Goal: Task Accomplishment & Management: Complete application form

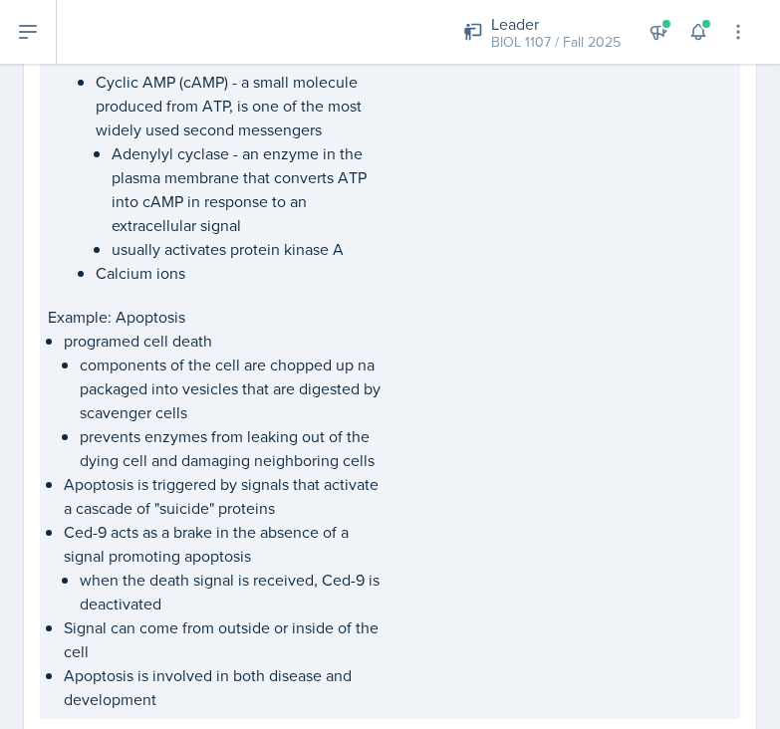
click at [317, 469] on p "prevents enzymes from leaking out of the dying cell and damaging neighboring ce…" at bounding box center [233, 448] width 307 height 48
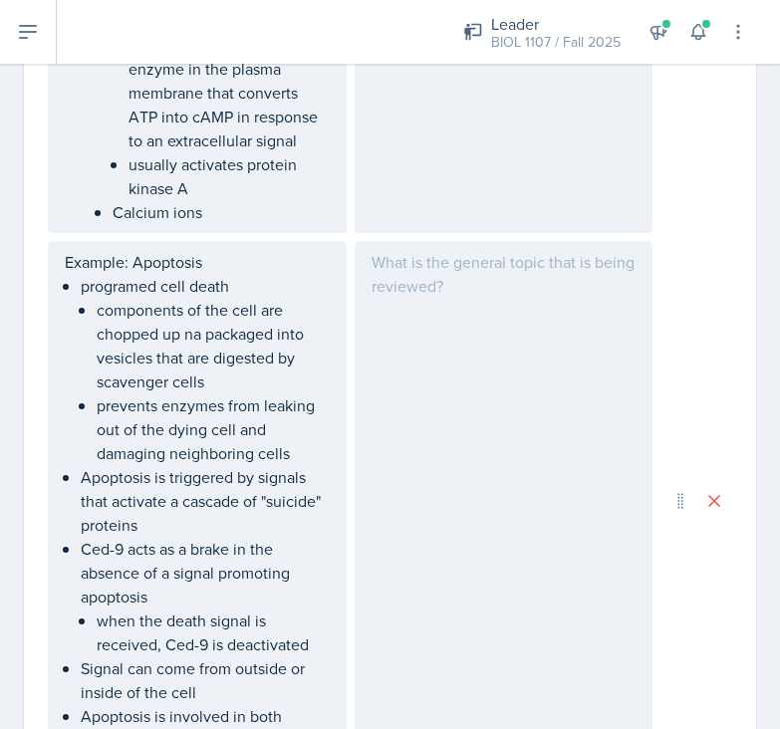
scroll to position [3729, 0]
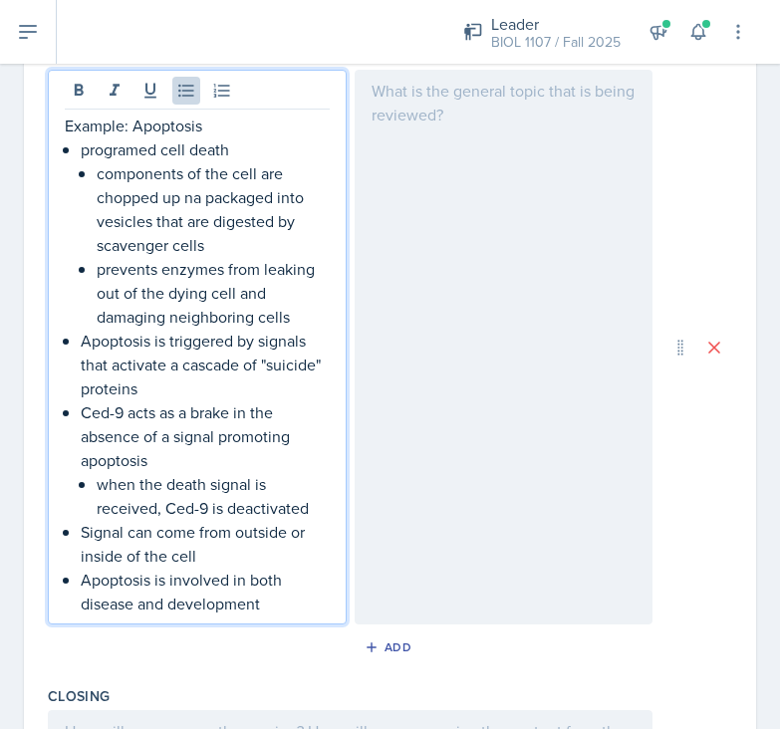
click at [226, 520] on p "Signal can come from outside or inside of the cell" at bounding box center [205, 544] width 249 height 48
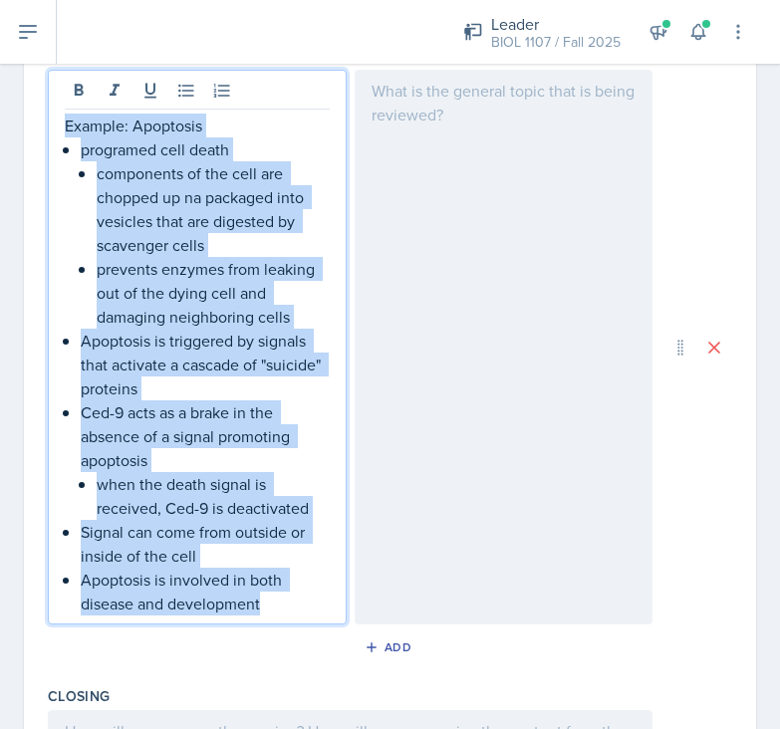
drag, startPoint x: 281, startPoint y: 562, endPoint x: 38, endPoint y: 76, distance: 543.5
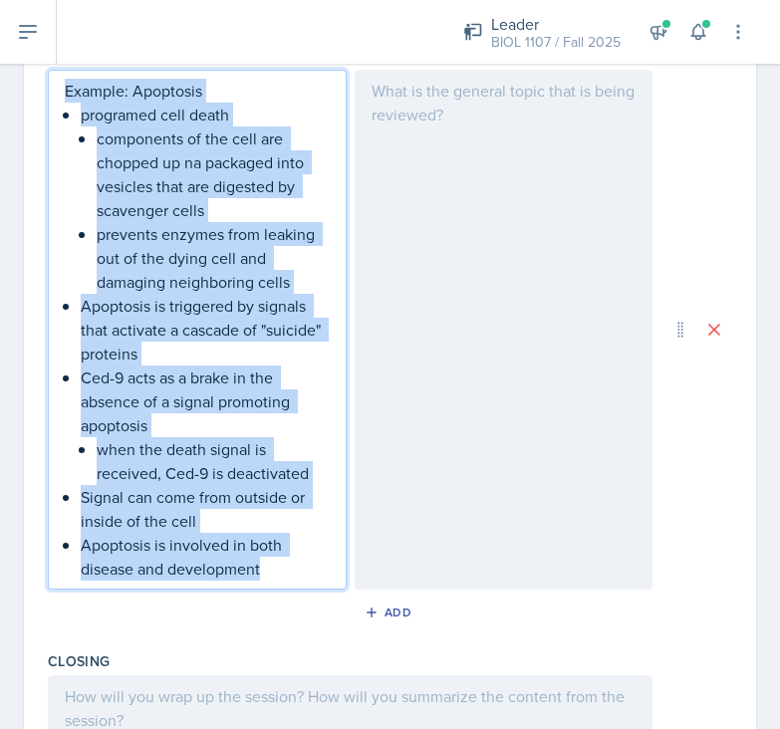
copy div "Example: Apoptosis programed cell death components of the cell are chopped up n…"
click at [709, 320] on icon at bounding box center [714, 330] width 20 height 20
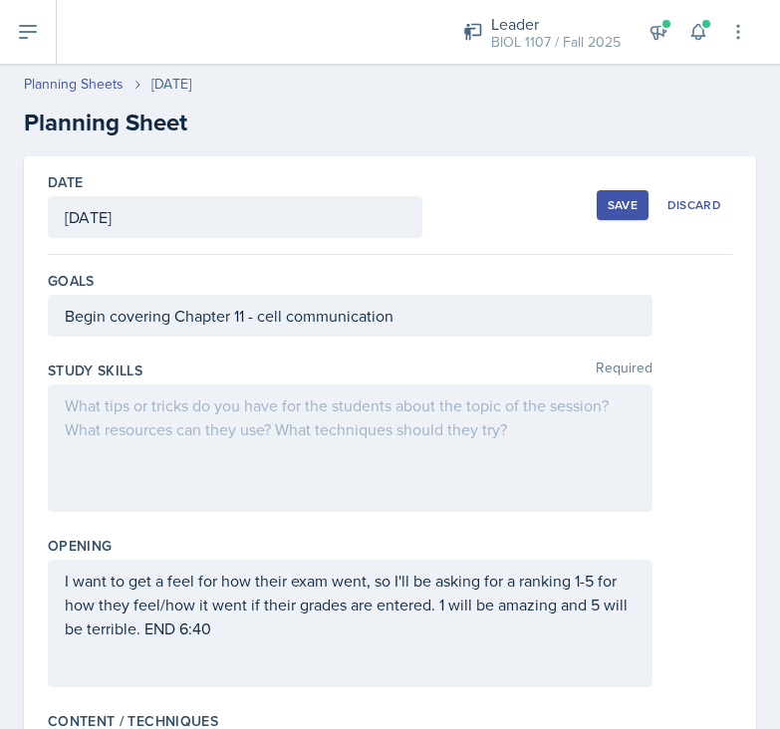
scroll to position [0, 0]
click at [620, 202] on div "Save" at bounding box center [623, 205] width 30 height 16
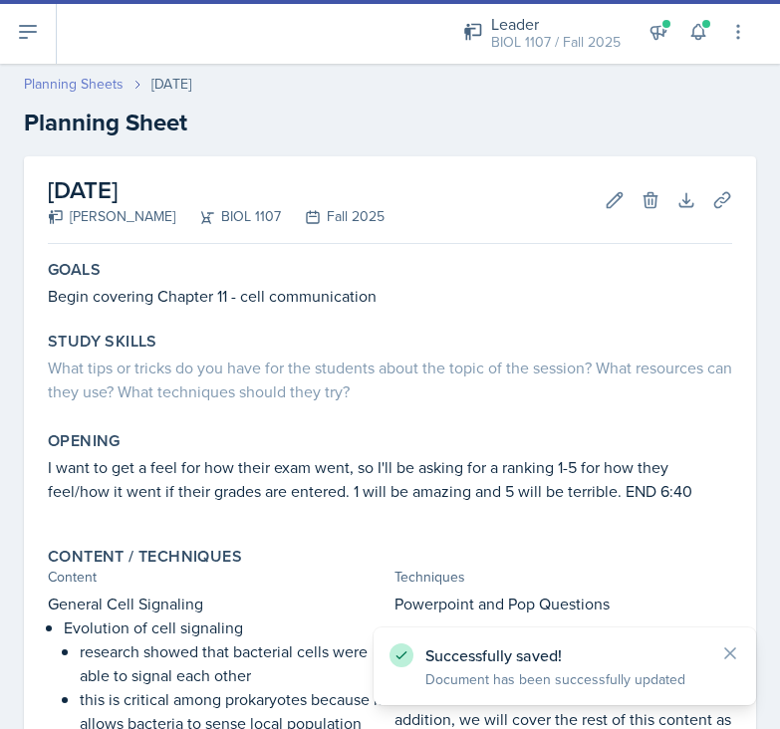
click at [93, 88] on link "Planning Sheets" at bounding box center [74, 84] width 100 height 21
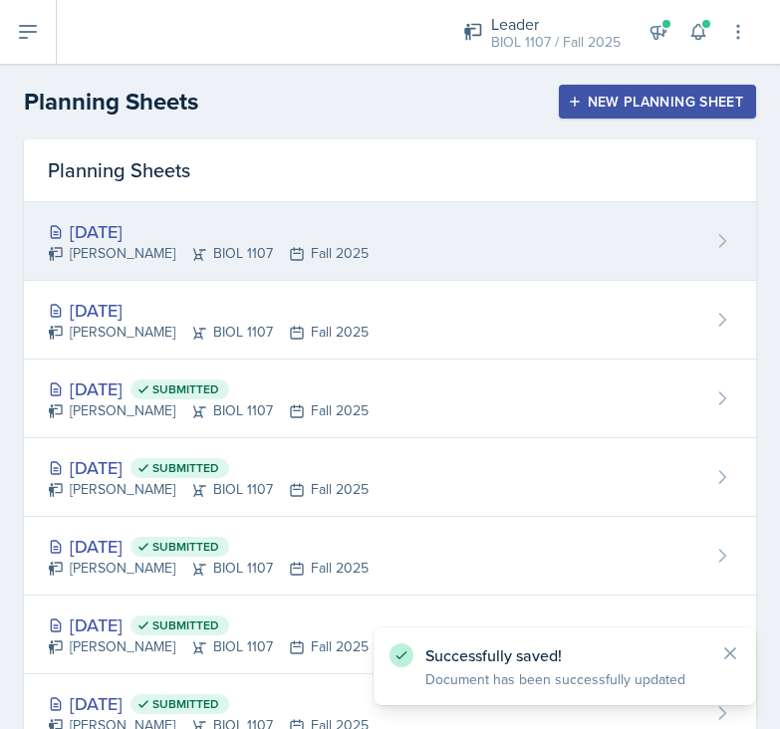
click at [240, 253] on div "[PERSON_NAME] BIOL 1107 Fall 2025" at bounding box center [208, 253] width 321 height 21
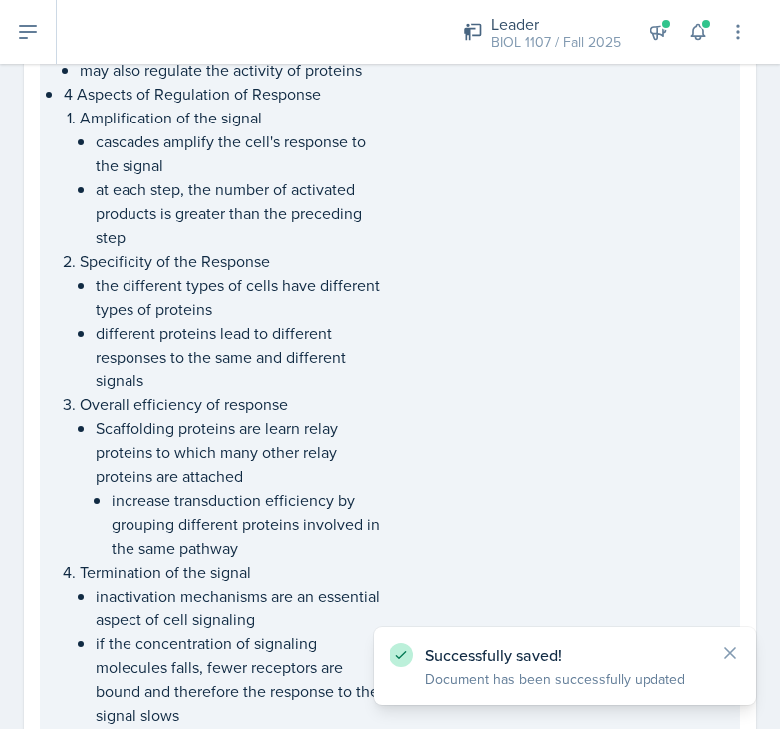
click at [328, 338] on p "different proteins lead to different responses to the same and different signals" at bounding box center [241, 357] width 291 height 72
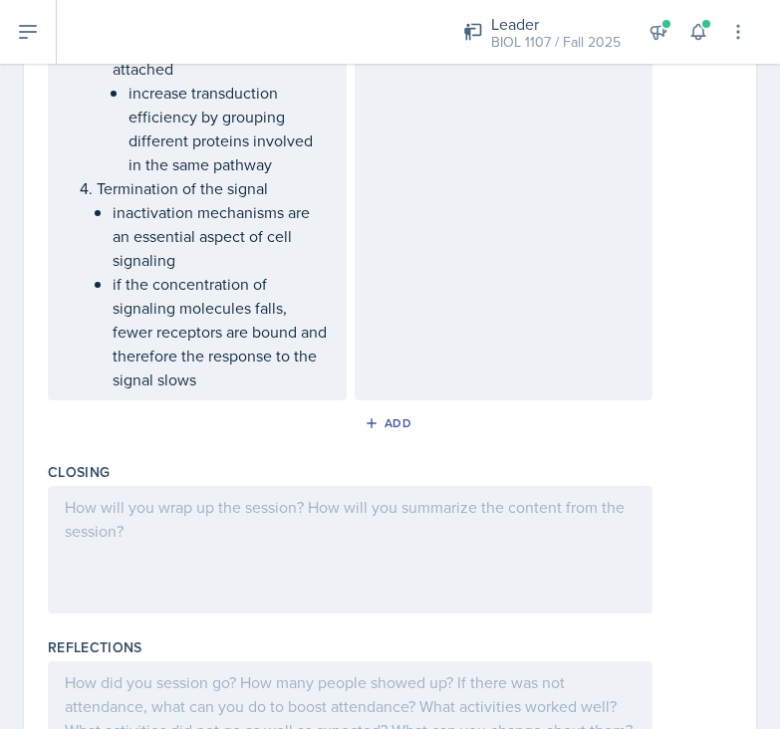
scroll to position [1566, 0]
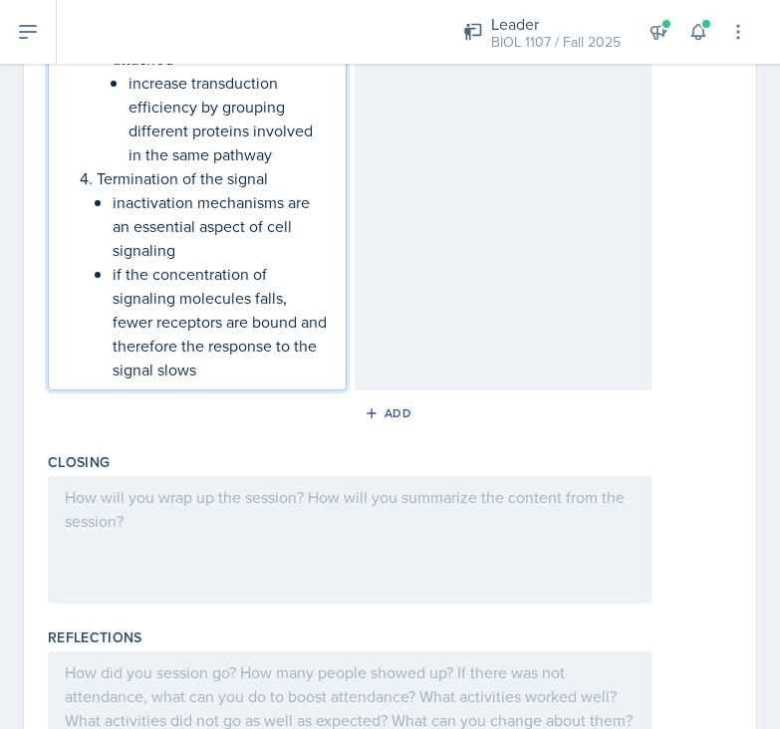
click at [220, 373] on p "if the concentration of signaling molecules falls, fewer receptors are bound an…" at bounding box center [221, 322] width 217 height 120
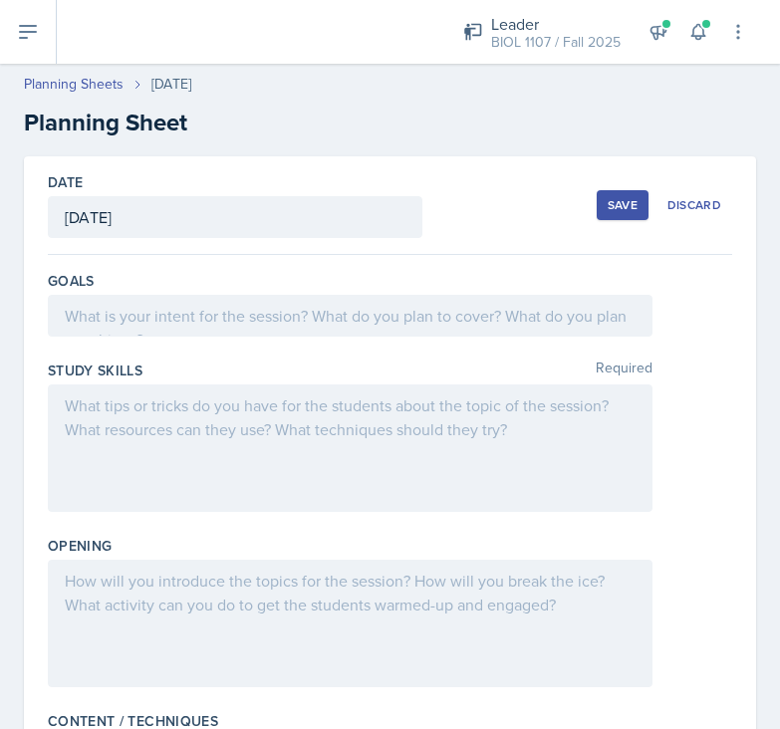
scroll to position [0, 0]
click at [615, 197] on div "Save" at bounding box center [623, 205] width 30 height 16
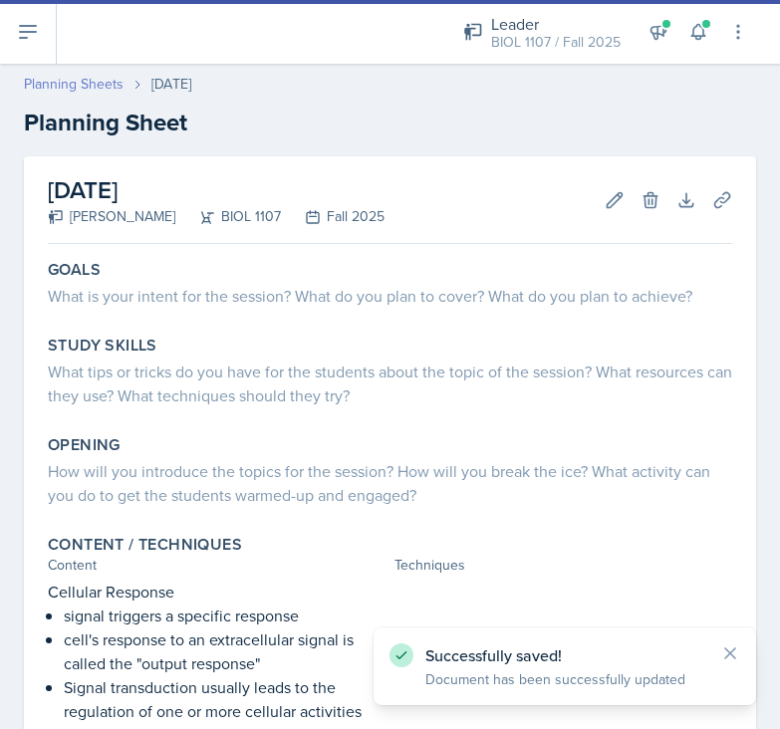
click at [80, 86] on link "Planning Sheets" at bounding box center [74, 84] width 100 height 21
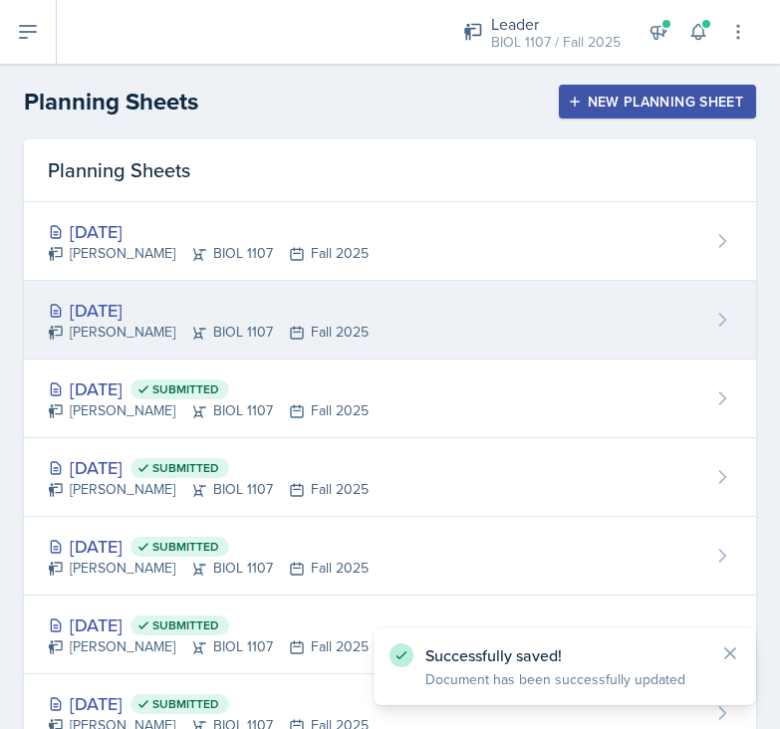
click at [356, 319] on div "[DATE] [PERSON_NAME] BIOL 1107 Fall 2025" at bounding box center [390, 320] width 732 height 79
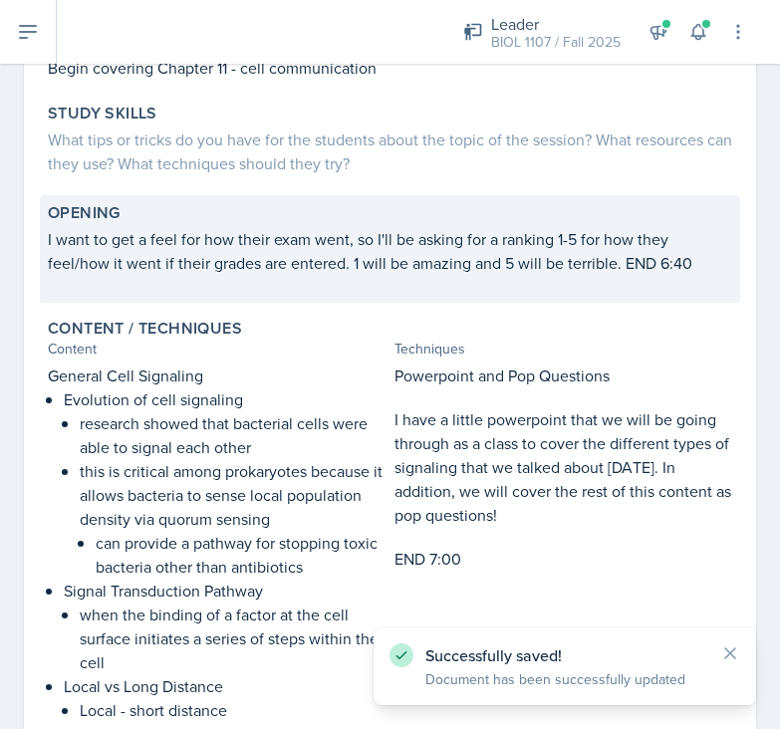
scroll to position [240, 0]
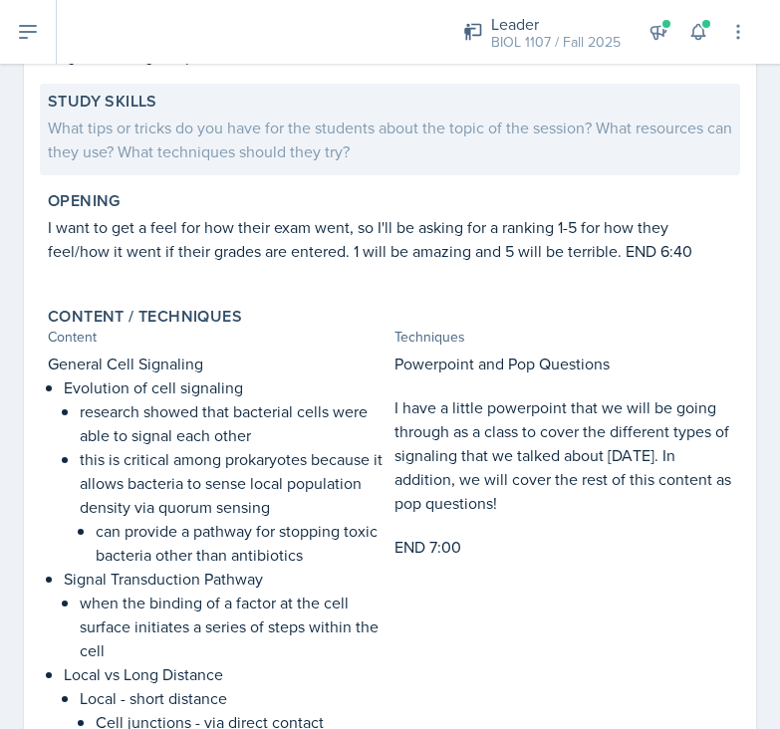
click at [300, 159] on div "What tips or tricks do you have for the students about the topic of the session…" at bounding box center [390, 140] width 684 height 48
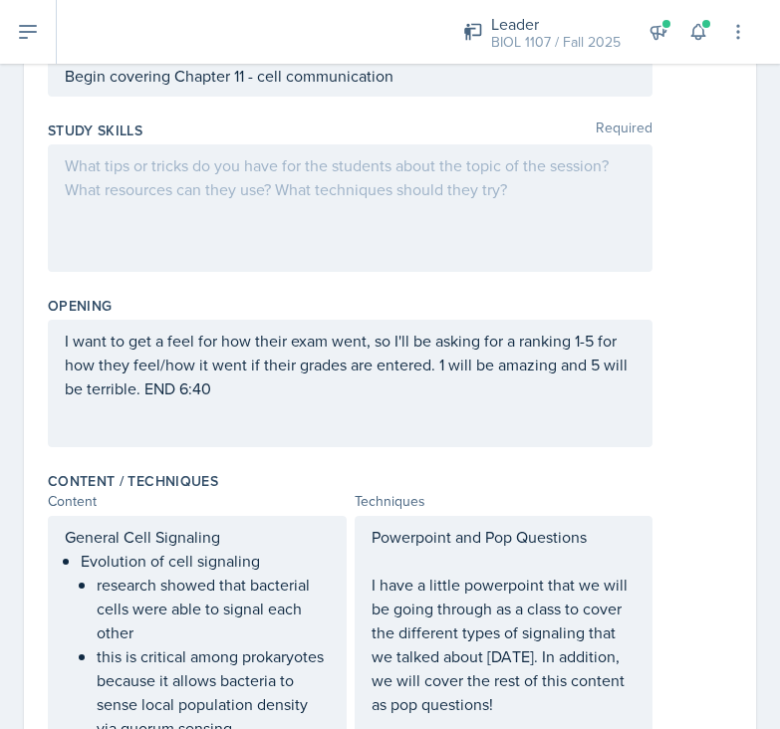
click at [247, 196] on div at bounding box center [350, 208] width 605 height 128
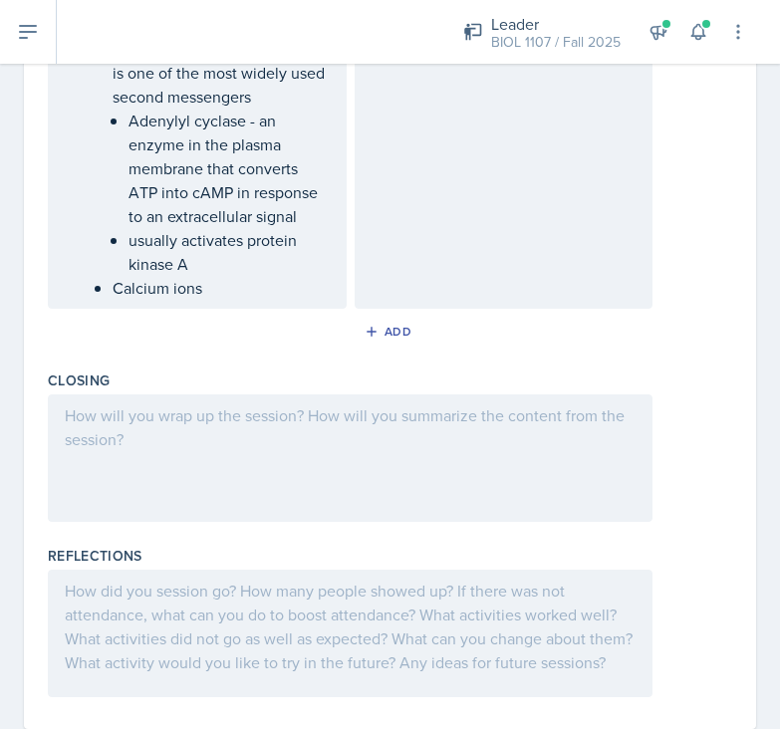
click at [256, 395] on div at bounding box center [350, 459] width 605 height 128
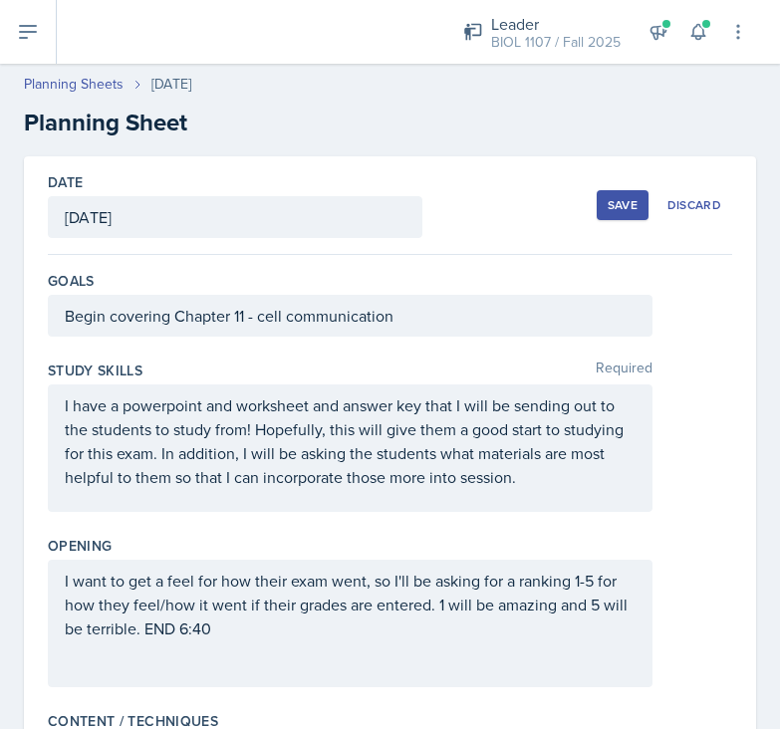
scroll to position [0, 0]
click at [599, 220] on div "Save Discard" at bounding box center [664, 205] width 135 height 46
click at [614, 200] on div "Save" at bounding box center [623, 205] width 30 height 16
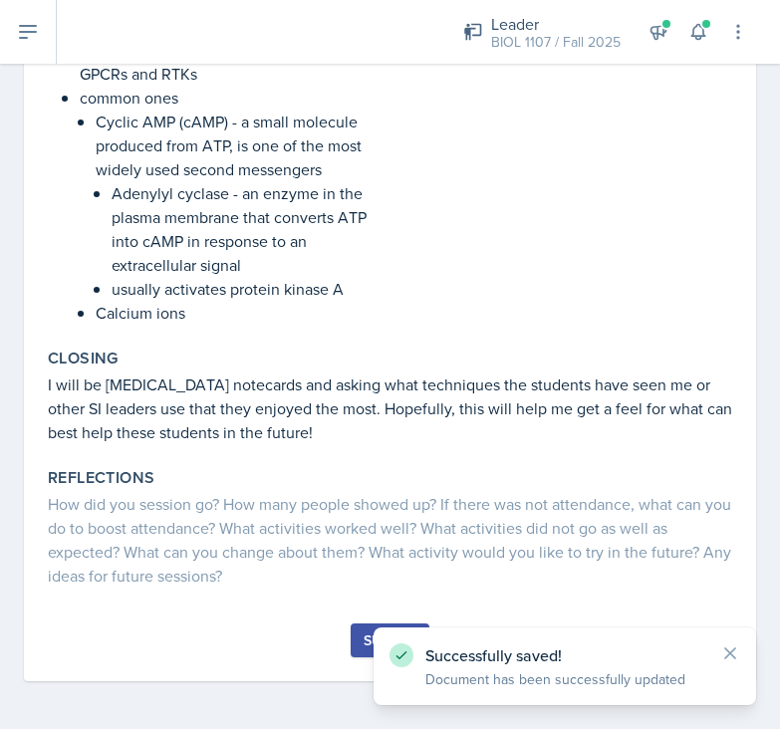
scroll to position [2622, 0]
click at [369, 638] on div "Submit" at bounding box center [390, 641] width 53 height 16
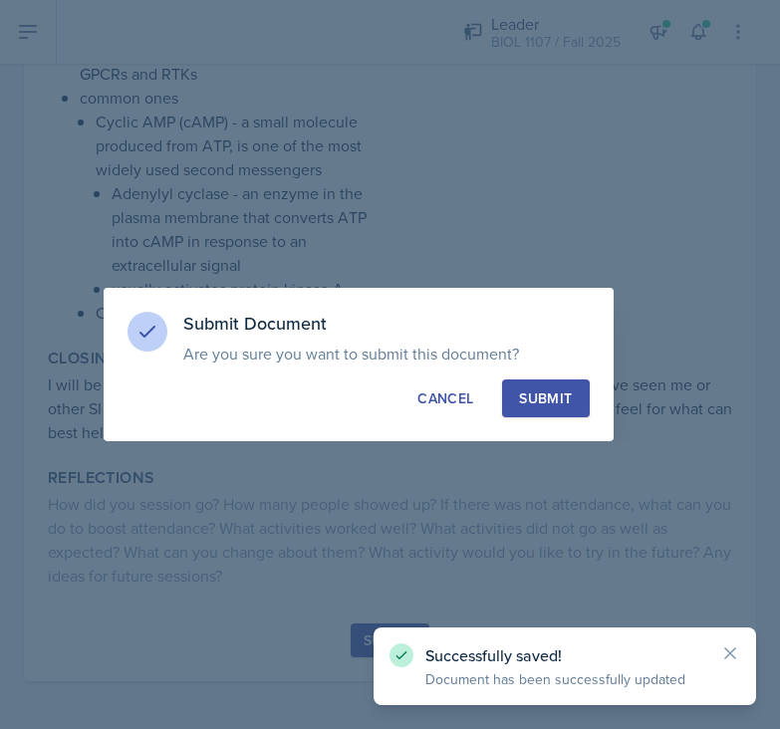
click at [564, 404] on div "Submit" at bounding box center [545, 399] width 53 height 20
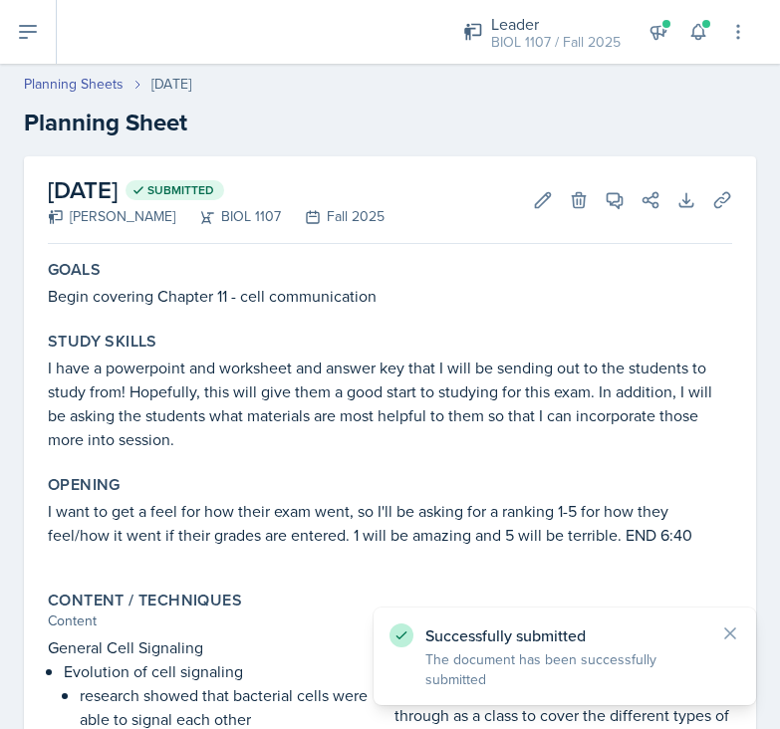
scroll to position [0, 0]
click at [84, 82] on link "Planning Sheets" at bounding box center [74, 84] width 100 height 21
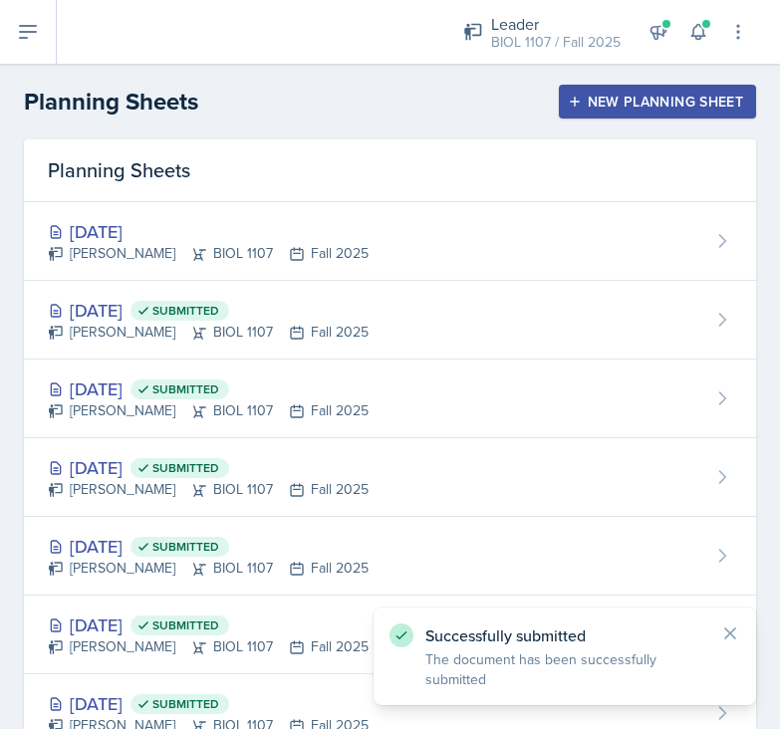
click at [35, 45] on button at bounding box center [28, 32] width 57 height 64
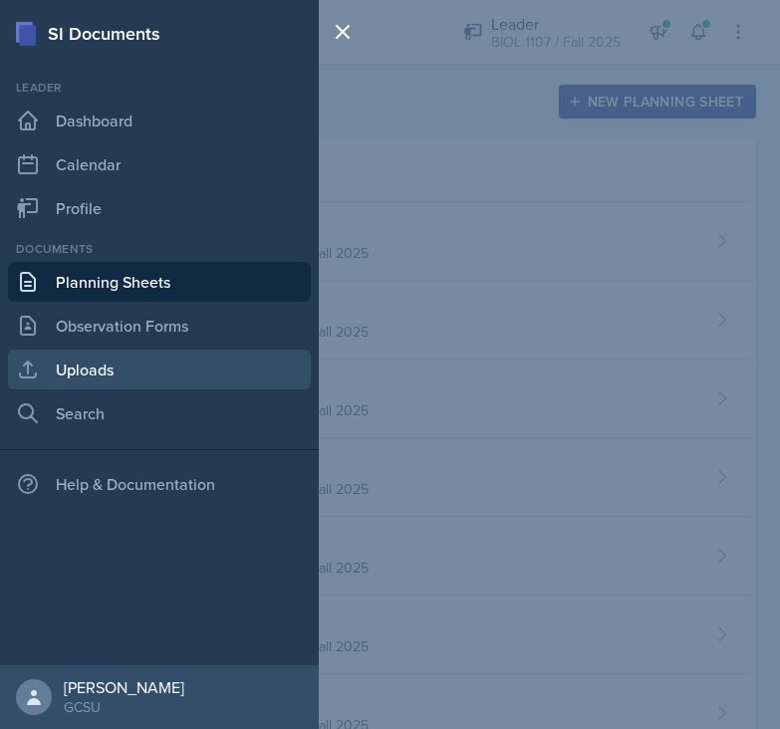
click at [114, 371] on link "Uploads" at bounding box center [159, 370] width 303 height 40
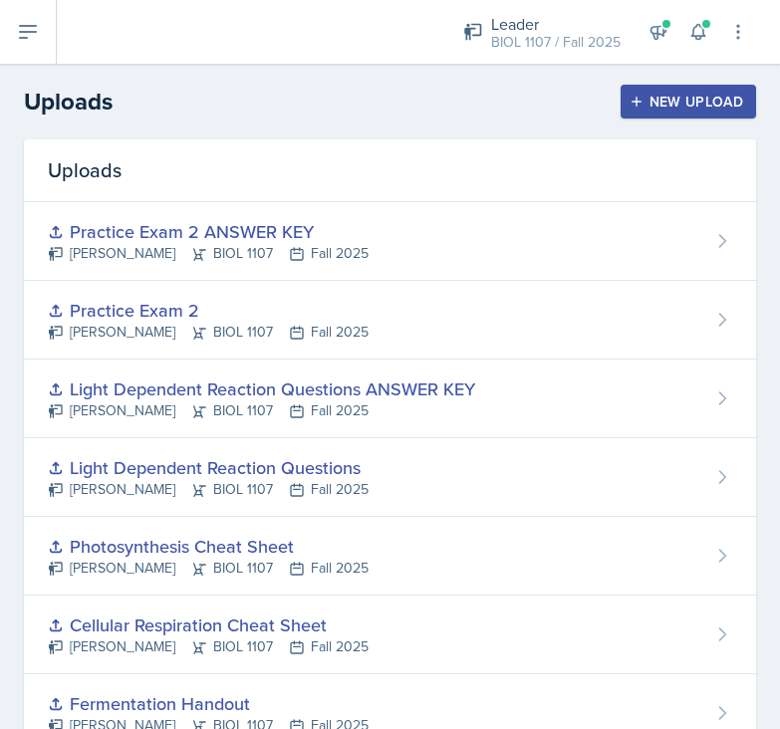
click at [705, 103] on div "New Upload" at bounding box center [689, 102] width 111 height 16
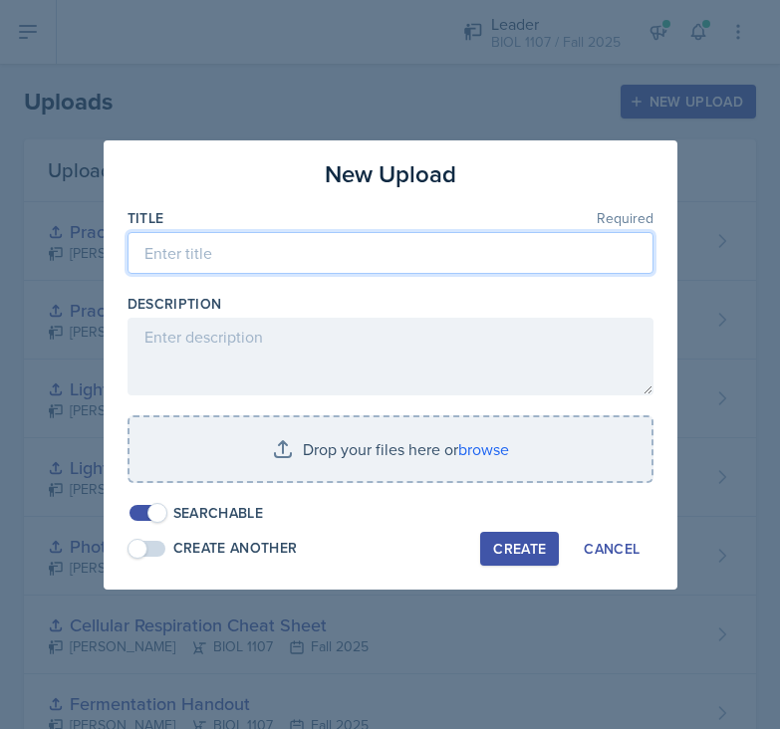
click at [442, 243] on input at bounding box center [391, 253] width 526 height 42
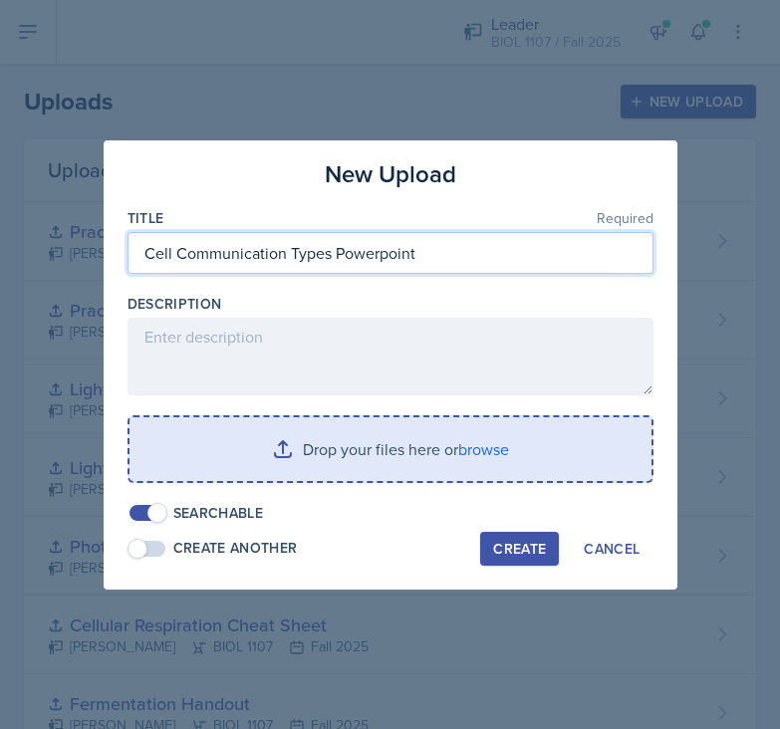
type input "Cell Communication Types Powerpoint"
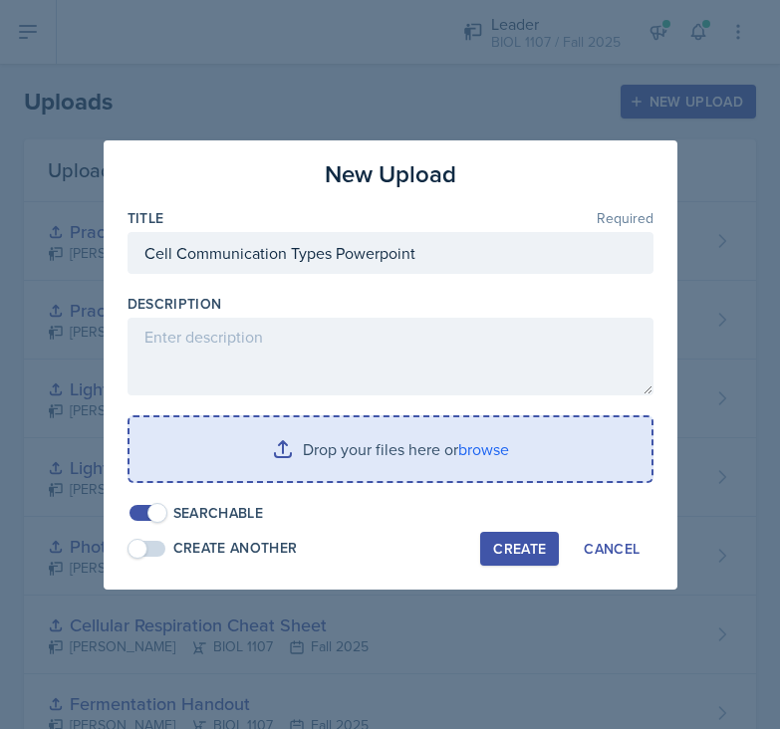
click at [389, 452] on input "file" at bounding box center [391, 449] width 522 height 64
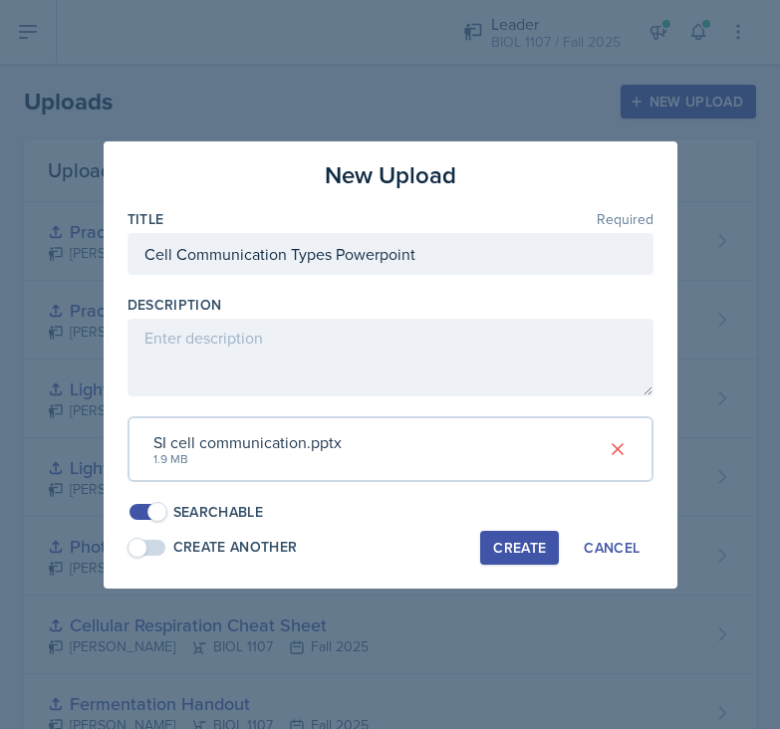
click at [509, 540] on div "Create" at bounding box center [519, 548] width 53 height 16
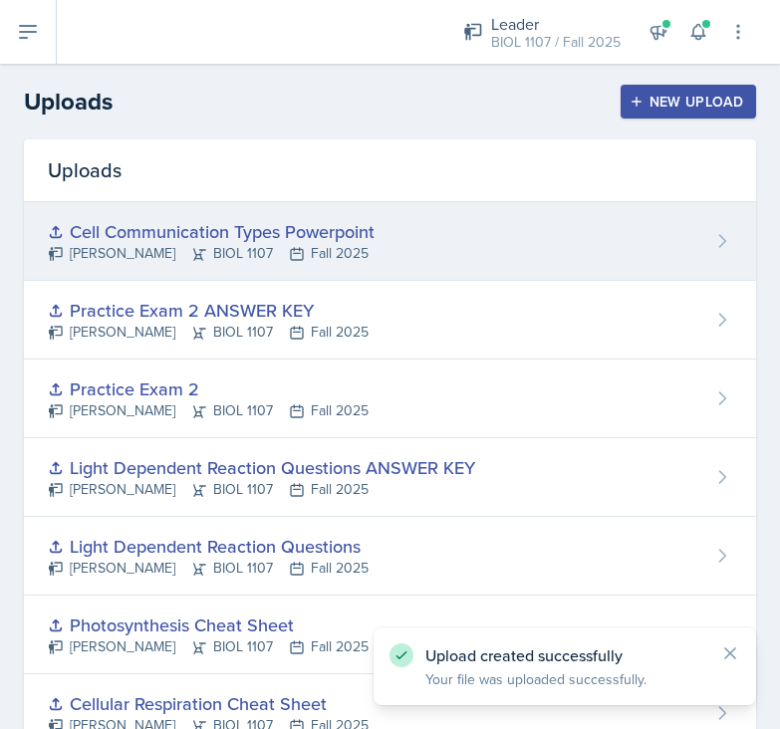
click at [432, 258] on div "Cell Communication Types Powerpoint [PERSON_NAME] BIOL 1107 Fall 2025" at bounding box center [390, 241] width 732 height 79
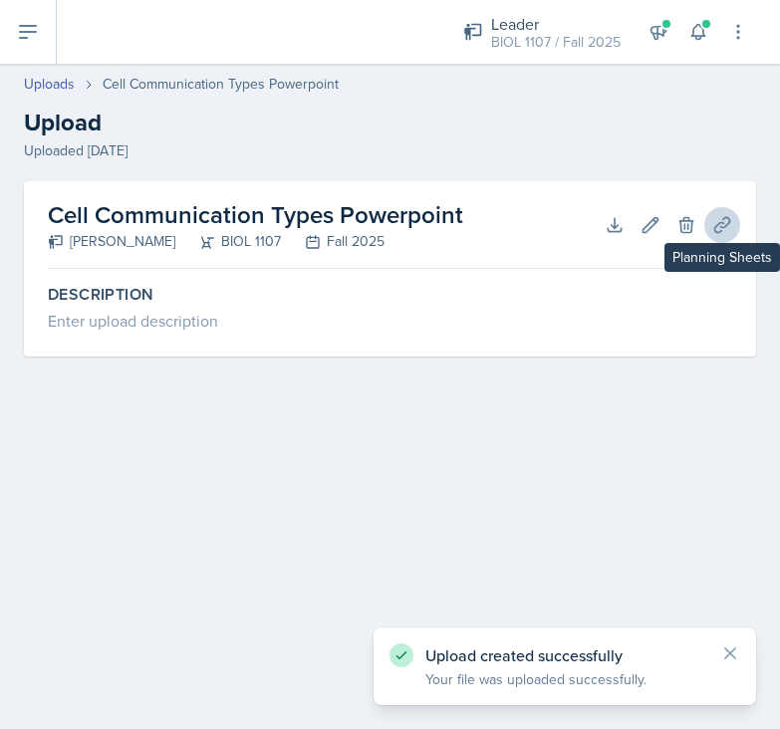
click at [723, 219] on icon at bounding box center [722, 225] width 20 height 20
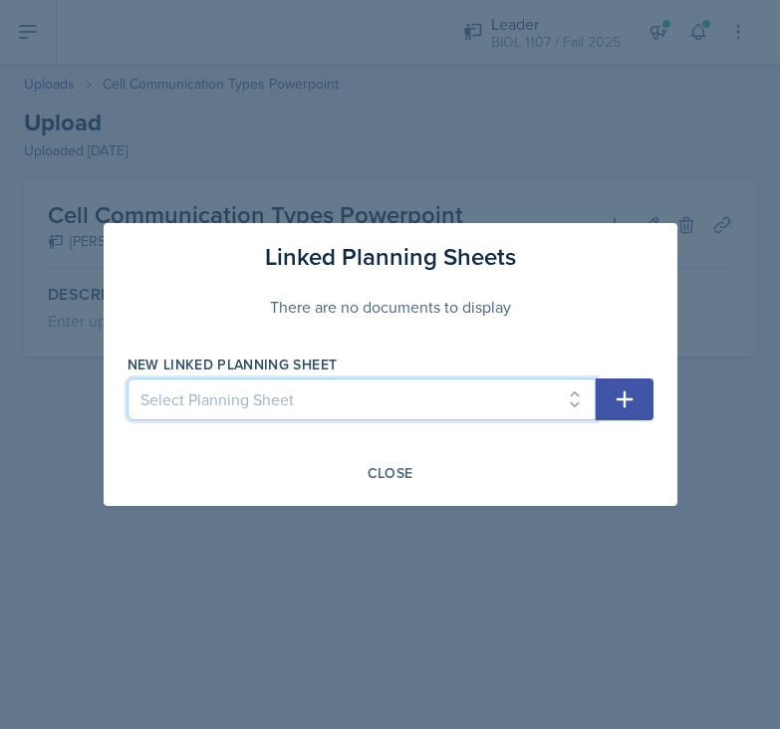
select select "4ee2e3fa-0e0a-4633-80b0-e3a178ab62ef"
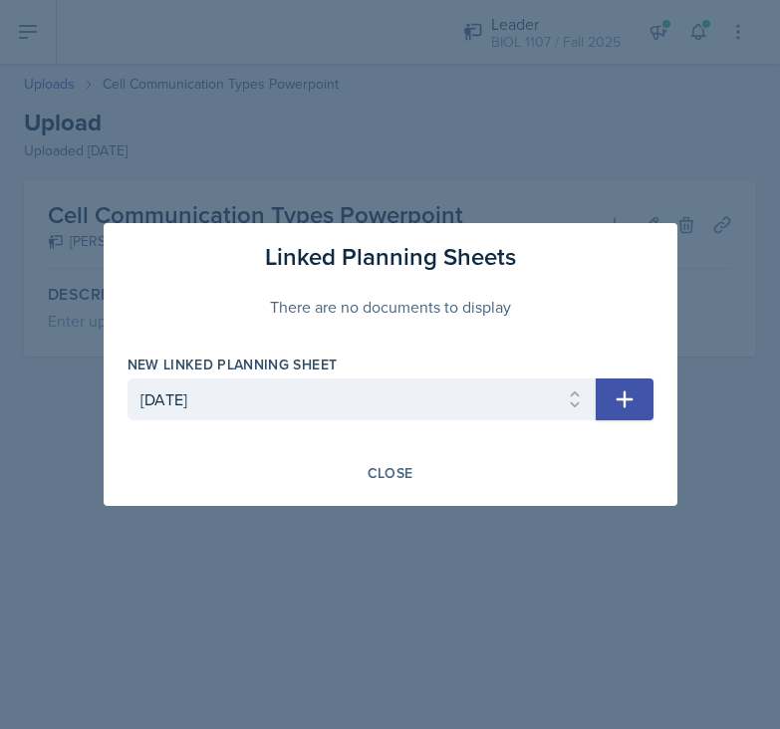
click at [640, 395] on button "button" at bounding box center [625, 400] width 58 height 42
select select
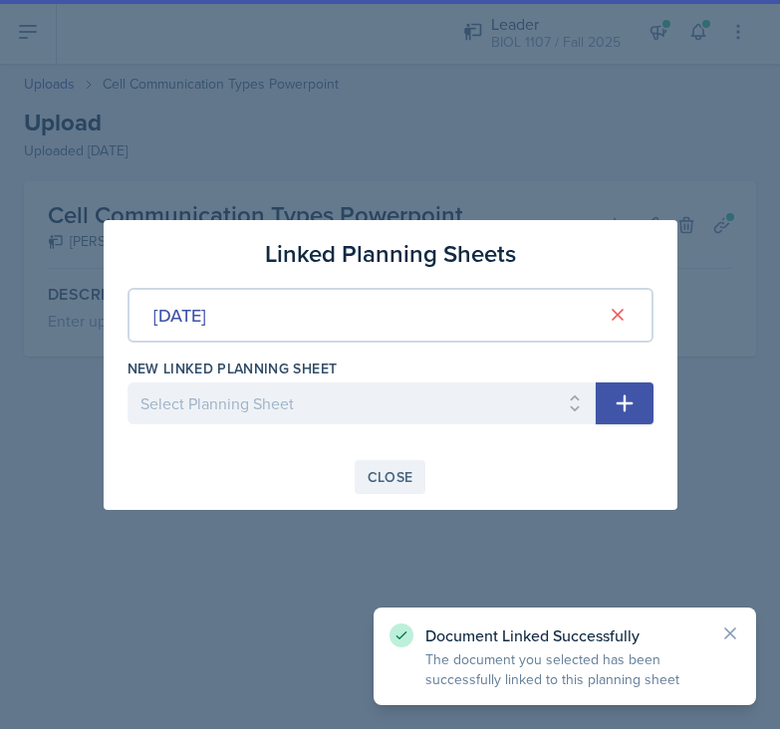
click at [379, 479] on div "Close" at bounding box center [391, 477] width 46 height 16
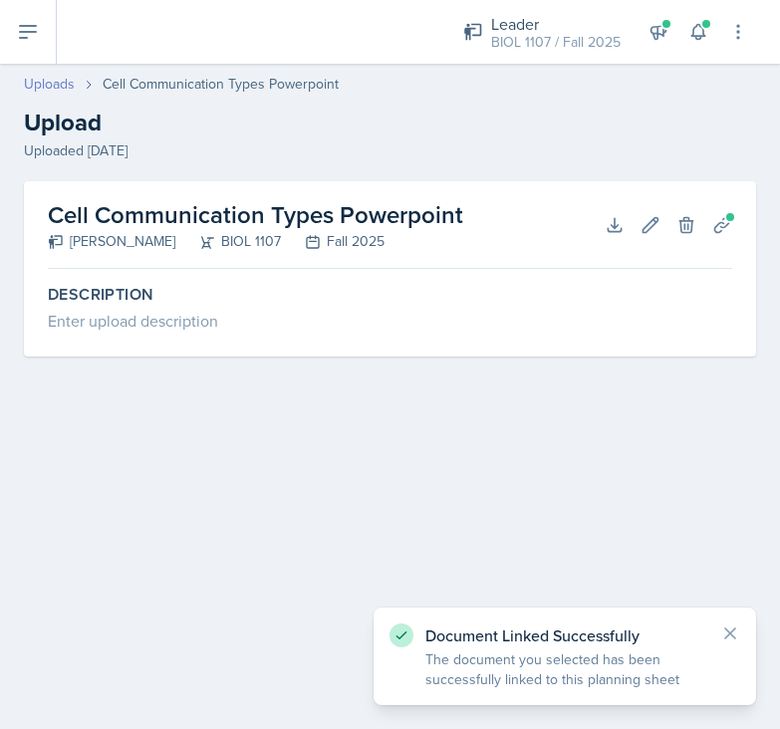
click at [73, 87] on link "Uploads" at bounding box center [49, 84] width 51 height 21
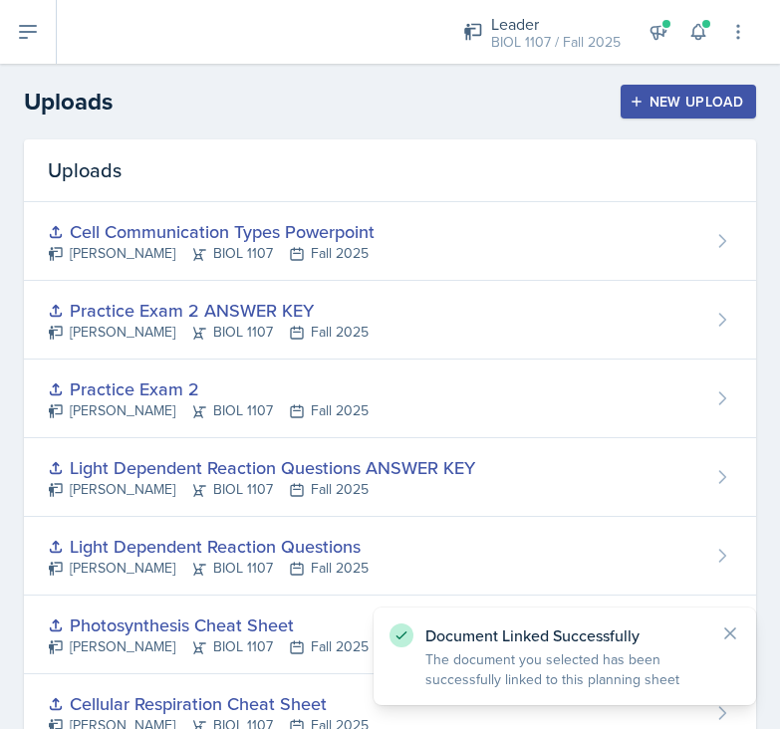
click at [30, 35] on icon at bounding box center [28, 32] width 24 height 24
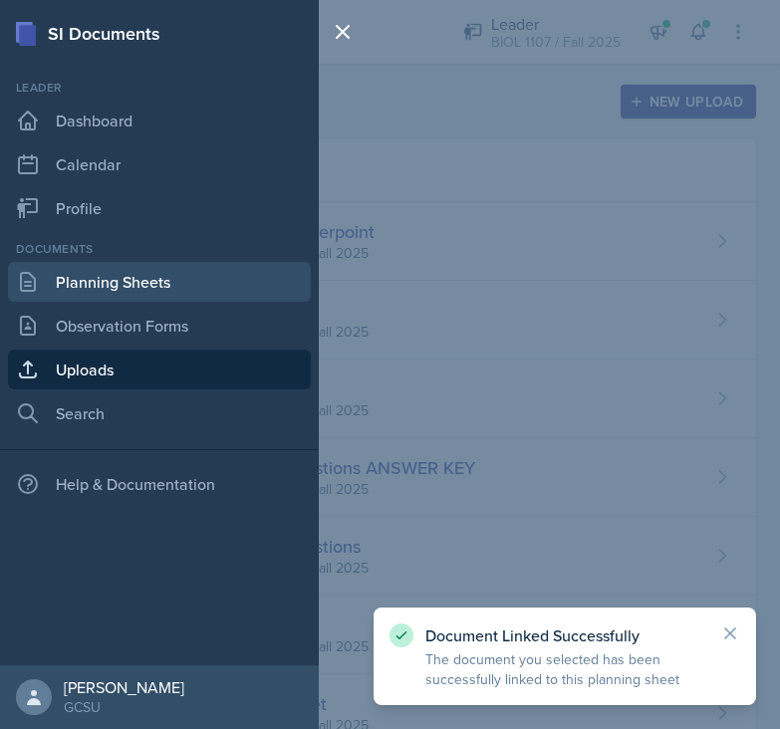
click at [133, 289] on link "Planning Sheets" at bounding box center [159, 282] width 303 height 40
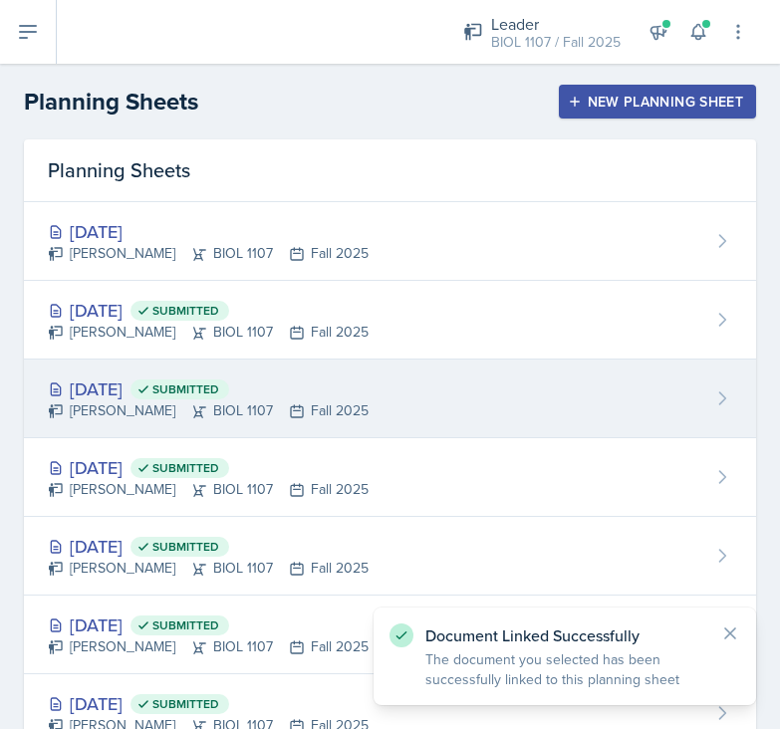
click at [399, 398] on div "[DATE] Submitted [PERSON_NAME] BIOL 1107 Fall 2025" at bounding box center [390, 399] width 732 height 79
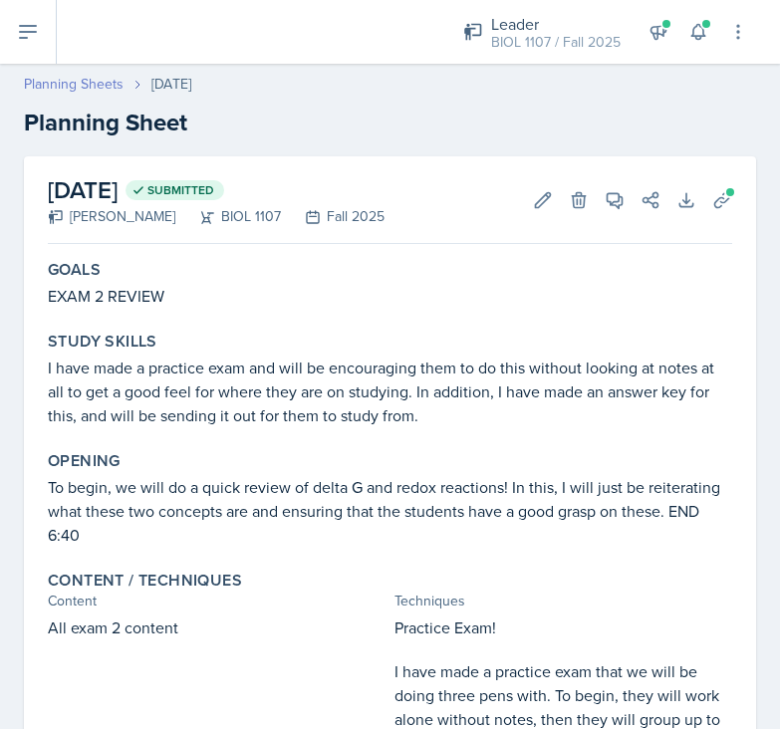
click at [75, 88] on link "Planning Sheets" at bounding box center [74, 84] width 100 height 21
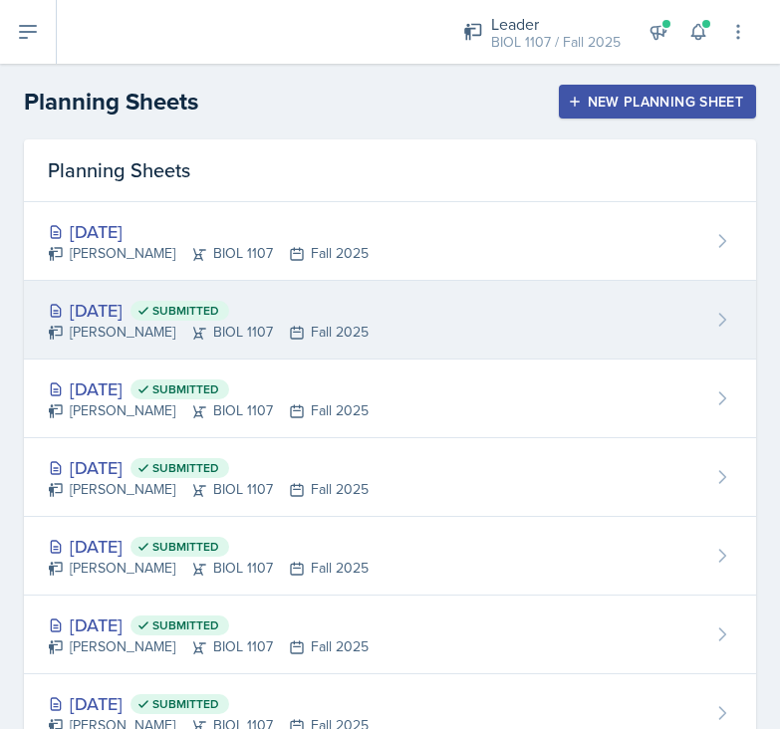
click at [344, 286] on div "[DATE] Submitted [PERSON_NAME] BIOL 1107 Fall 2025" at bounding box center [390, 320] width 732 height 79
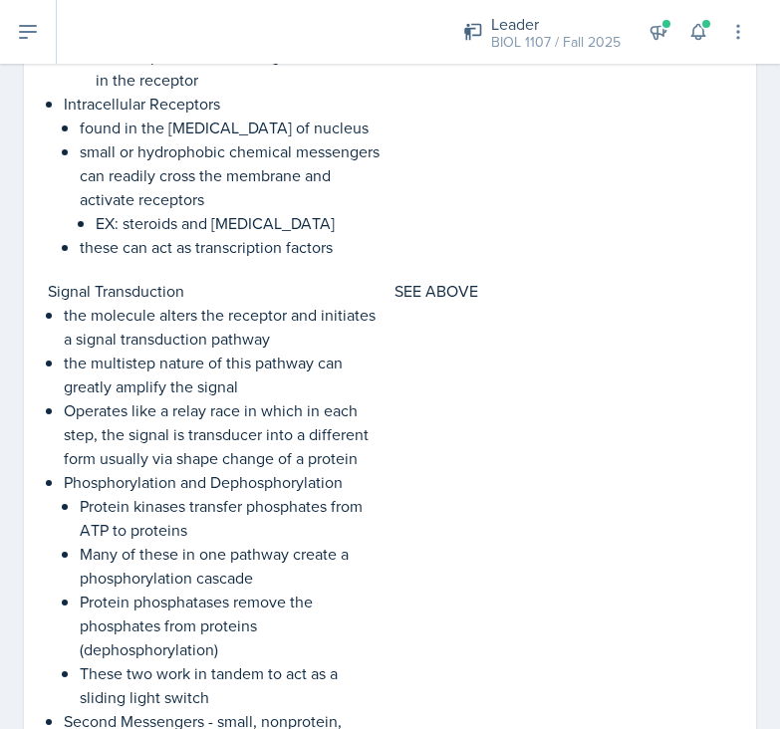
scroll to position [1870, 0]
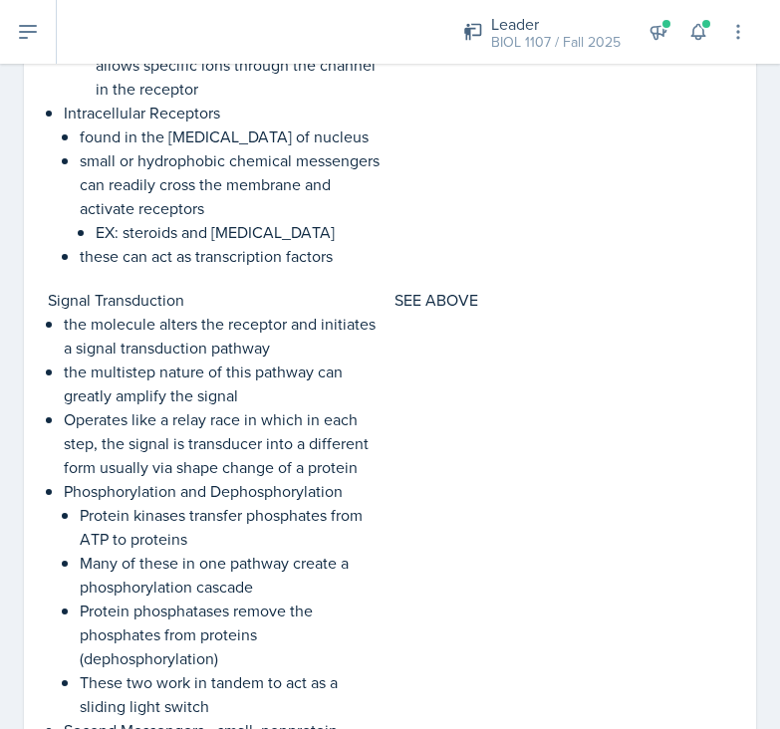
click at [29, 28] on icon at bounding box center [28, 32] width 24 height 24
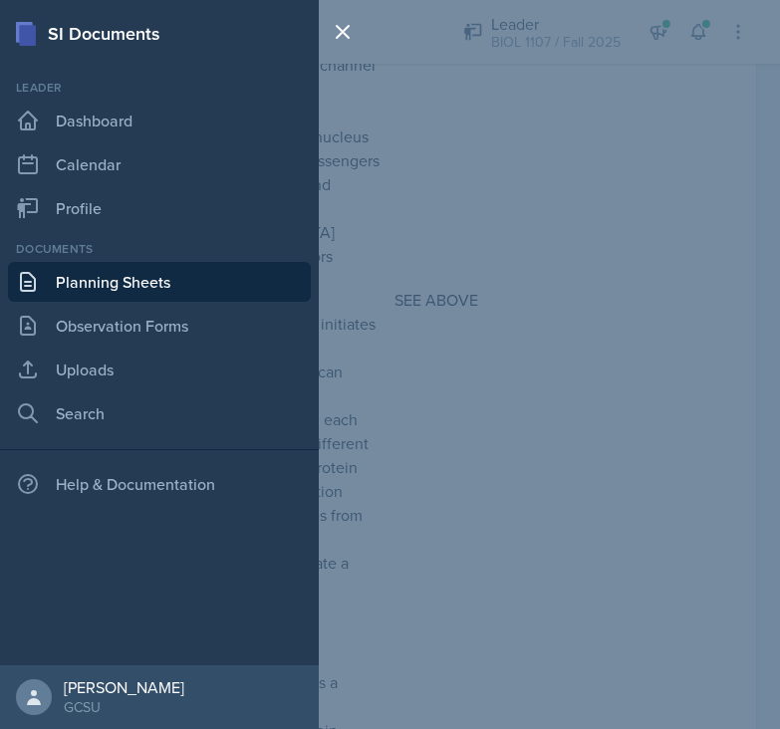
click at [142, 289] on link "Planning Sheets" at bounding box center [159, 282] width 303 height 40
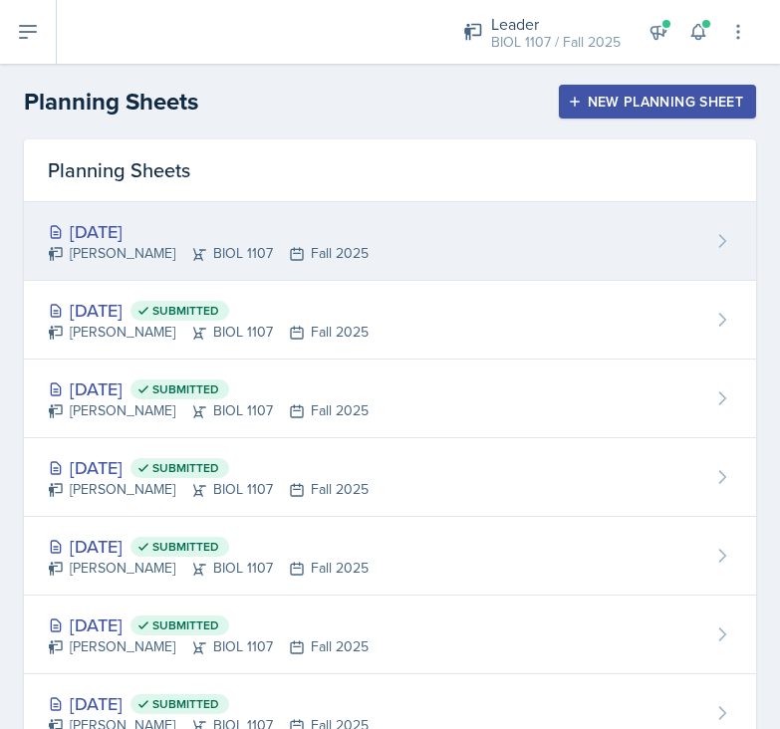
click at [379, 246] on div "[DATE] [PERSON_NAME] BIOL 1107 Fall 2025" at bounding box center [390, 241] width 732 height 79
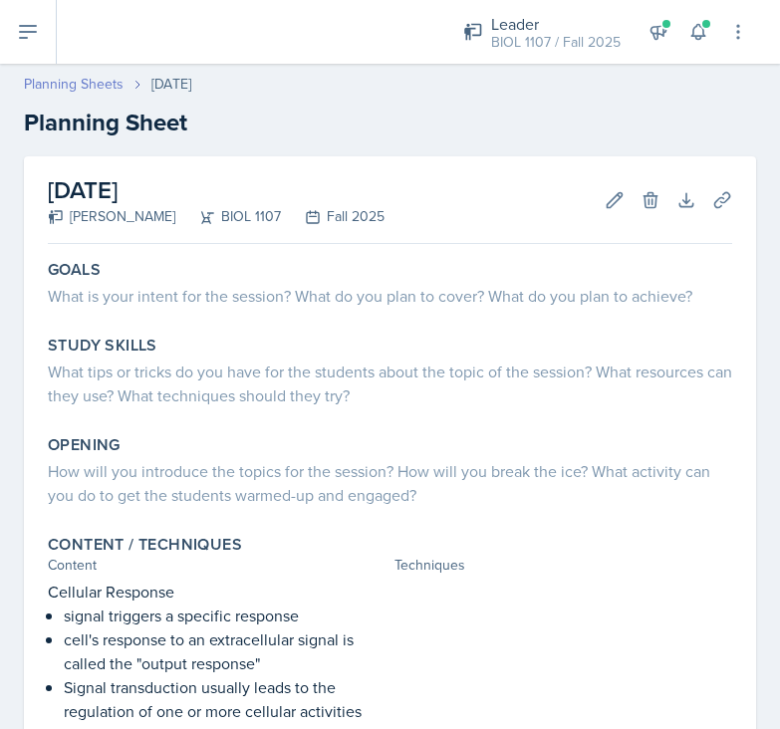
click at [82, 81] on link "Planning Sheets" at bounding box center [74, 84] width 100 height 21
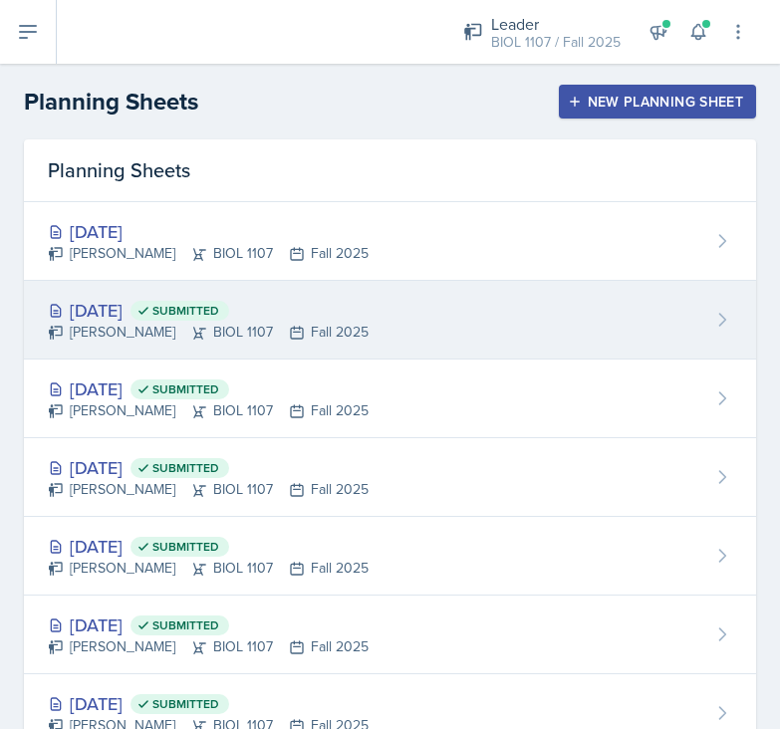
click at [414, 314] on div "[DATE] Submitted [PERSON_NAME] BIOL 1107 Fall 2025" at bounding box center [390, 320] width 732 height 79
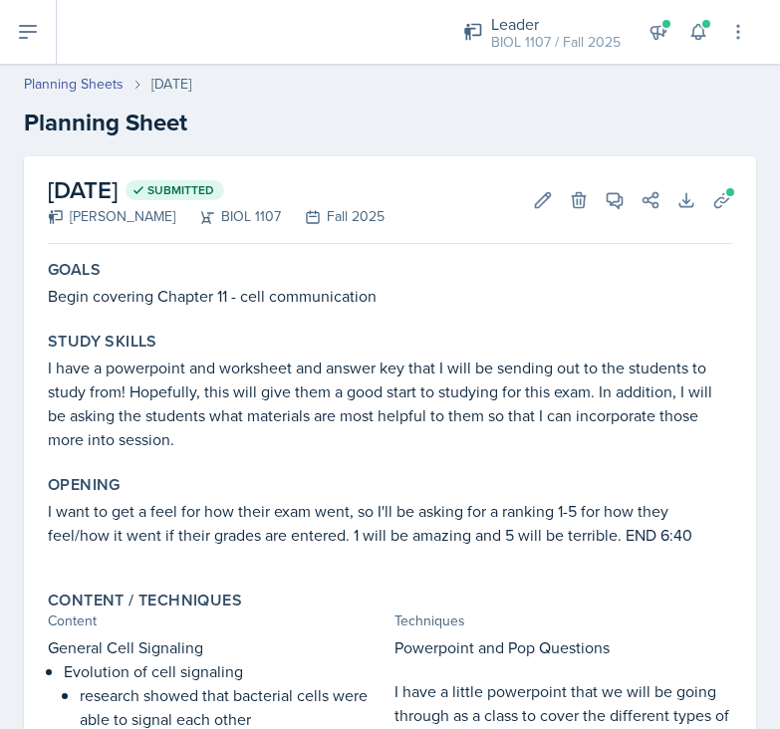
click at [29, 34] on icon at bounding box center [28, 32] width 24 height 24
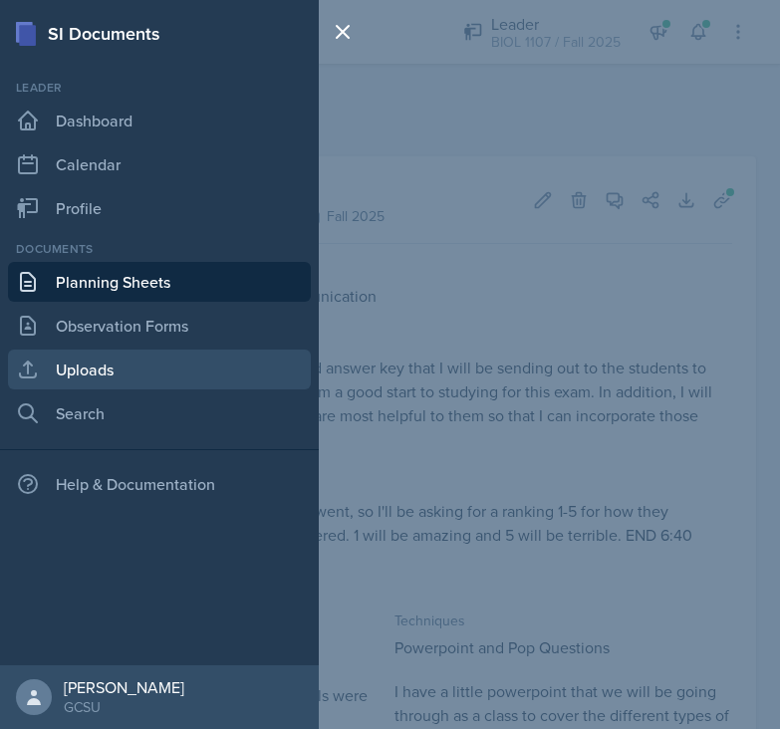
click at [120, 371] on link "Uploads" at bounding box center [159, 370] width 303 height 40
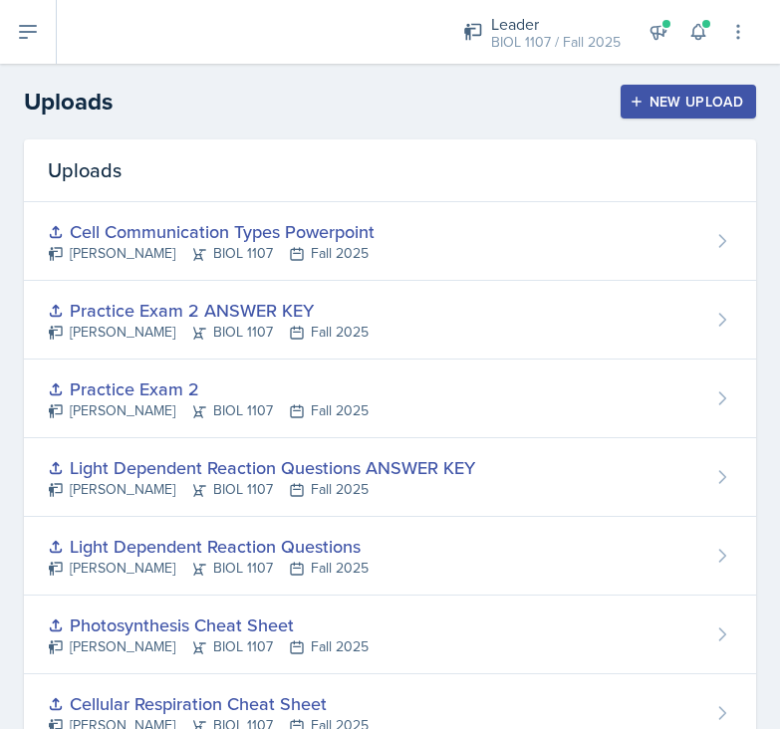
click at [667, 107] on div "New Upload" at bounding box center [689, 102] width 111 height 16
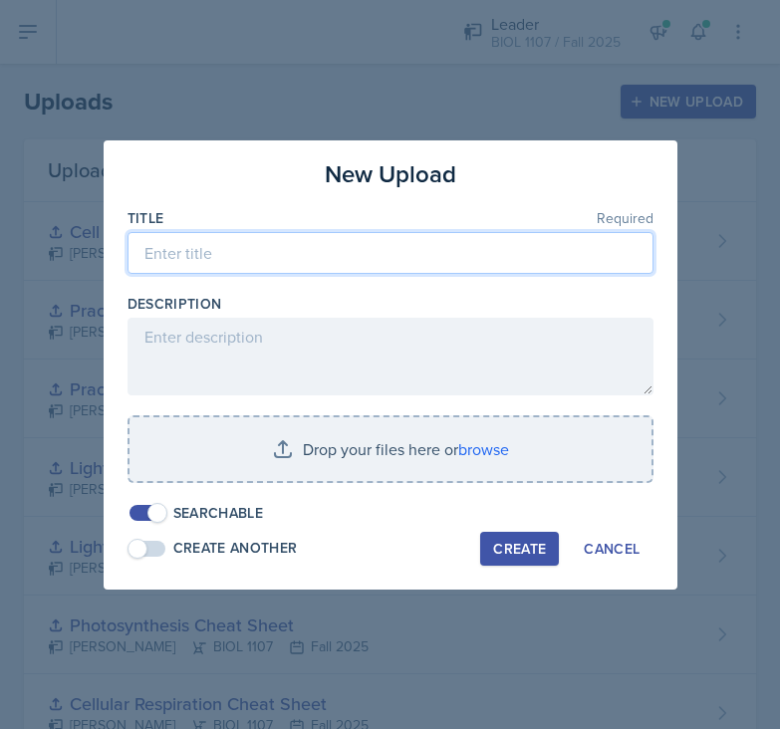
click at [346, 258] on input at bounding box center [391, 253] width 526 height 42
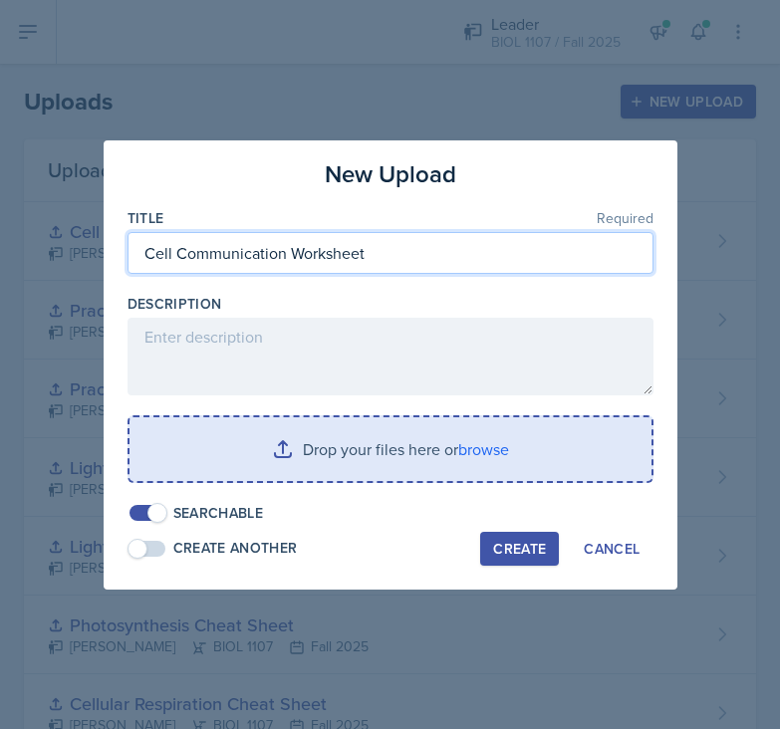
type input "Cell Communication Worksheet"
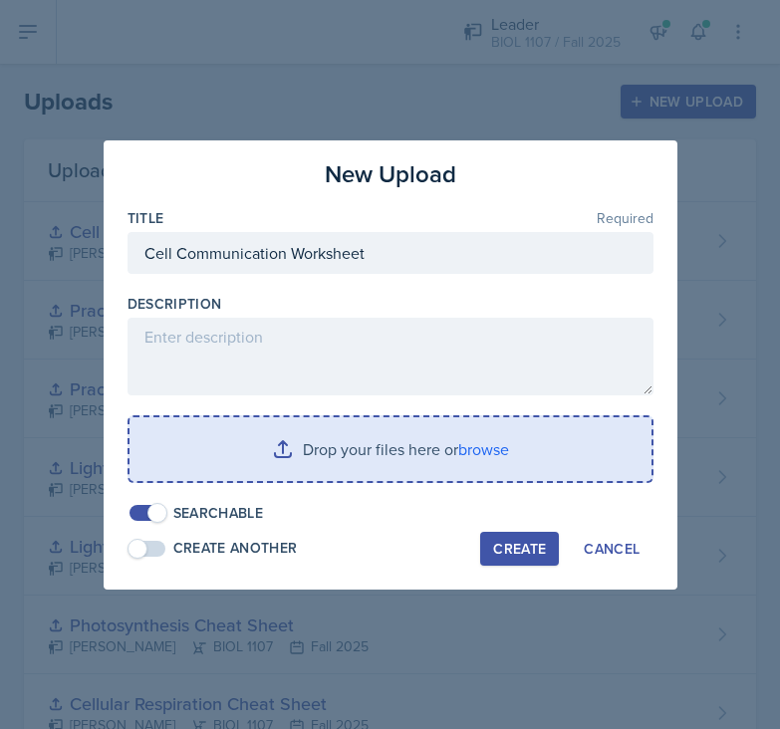
click at [420, 469] on input "file" at bounding box center [391, 449] width 522 height 64
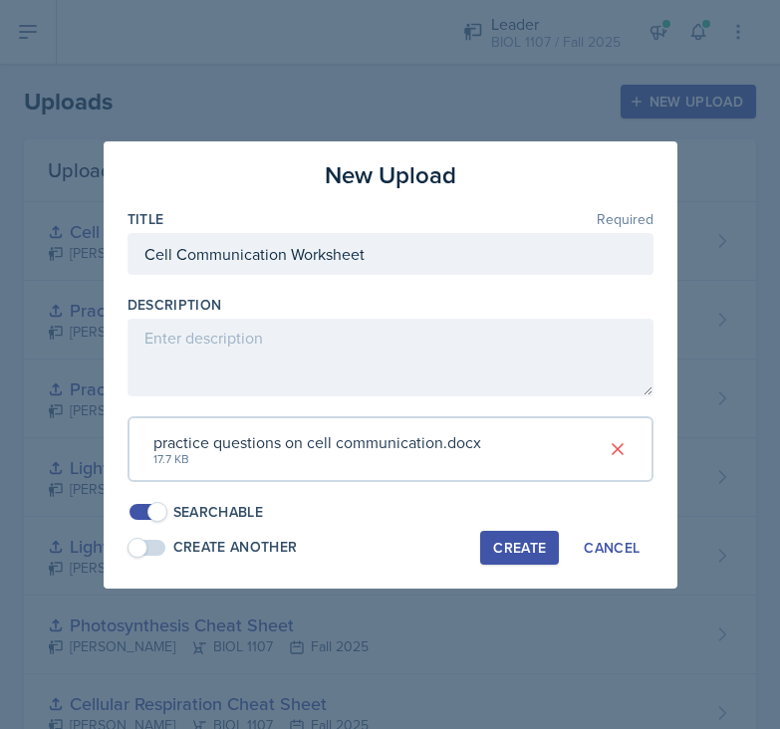
click at [515, 545] on div "Create" at bounding box center [519, 548] width 53 height 16
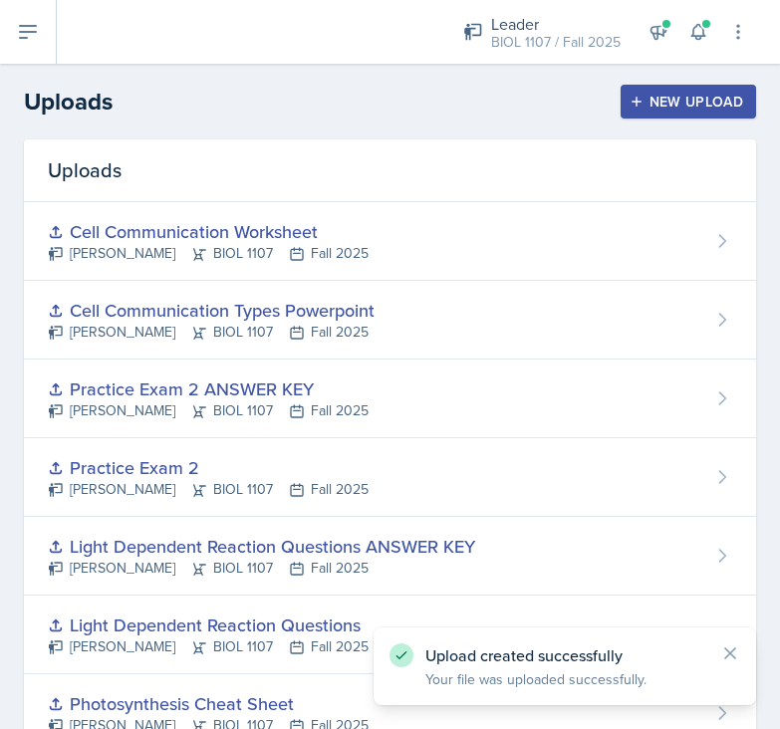
click at [667, 105] on div "New Upload" at bounding box center [689, 102] width 111 height 16
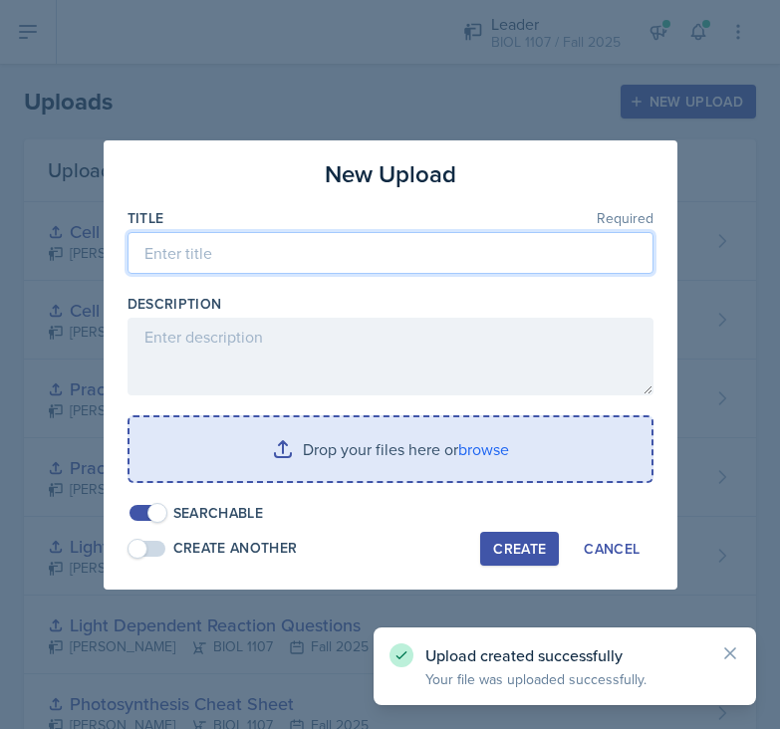
click at [303, 267] on input at bounding box center [391, 253] width 526 height 42
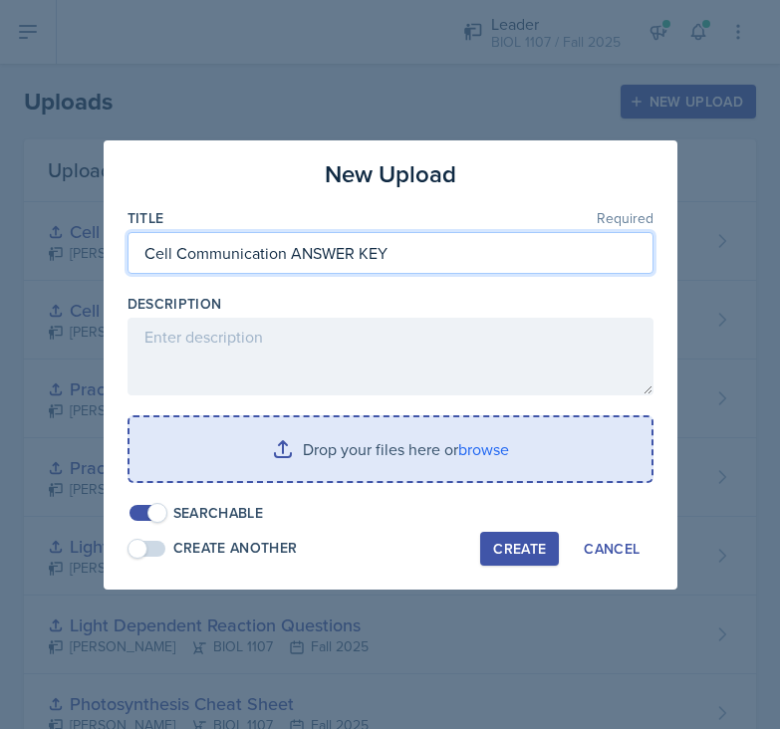
type input "Cell Communication ANSWER KEY"
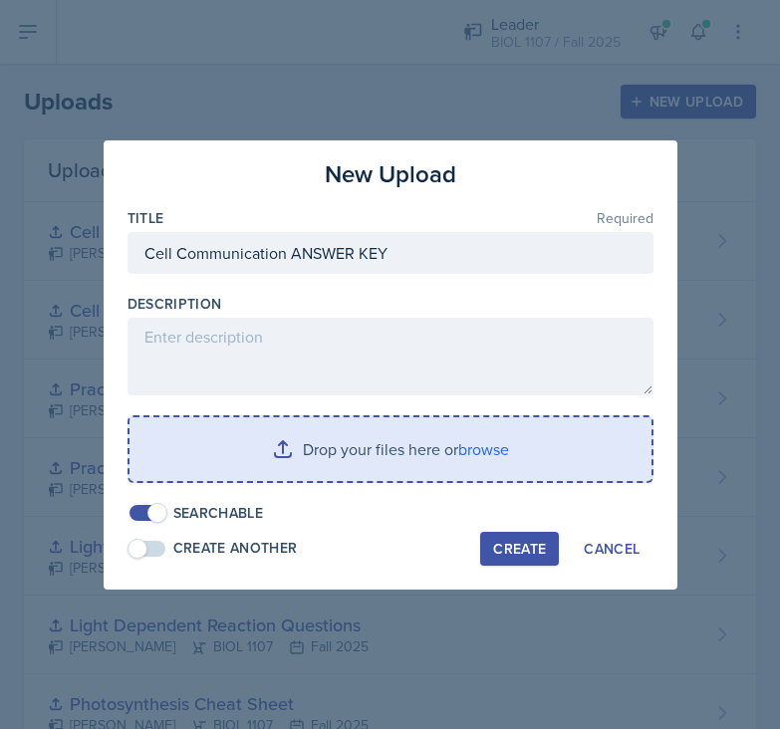
click at [339, 462] on input "file" at bounding box center [391, 449] width 522 height 64
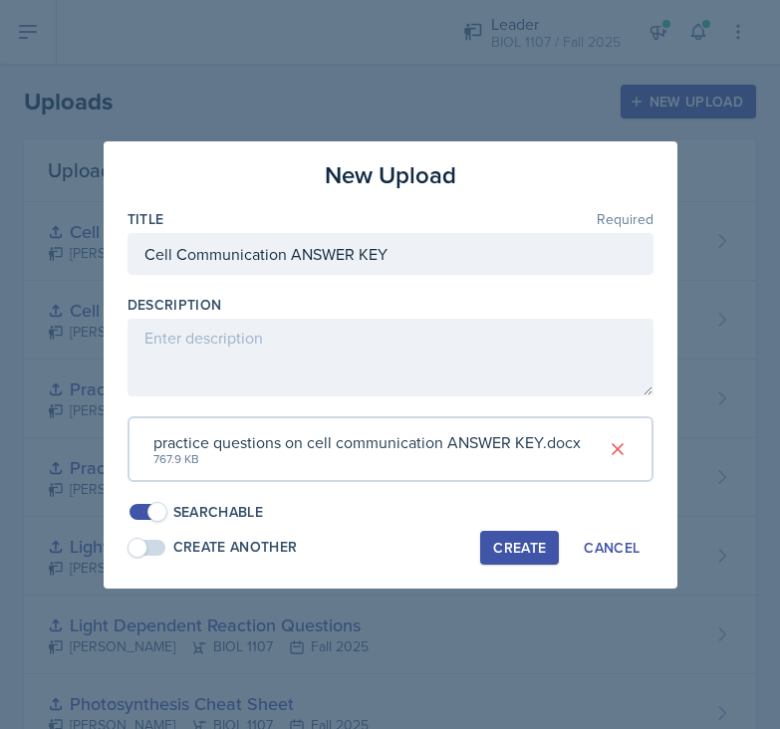
click at [512, 540] on div "Create" at bounding box center [519, 548] width 53 height 16
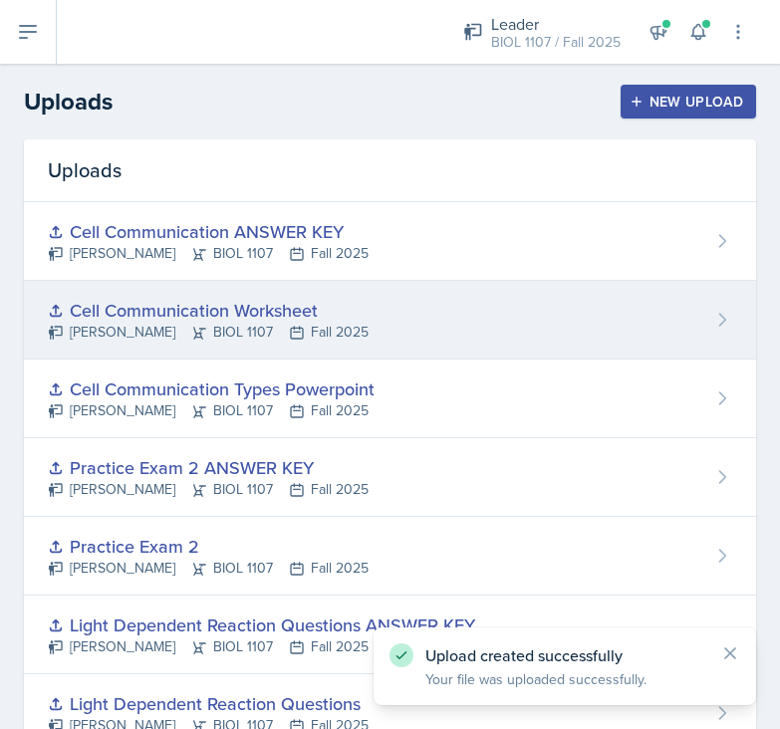
click at [539, 310] on div "Cell Communication Worksheet [PERSON_NAME] BIOL 1107 Fall 2025" at bounding box center [390, 320] width 732 height 79
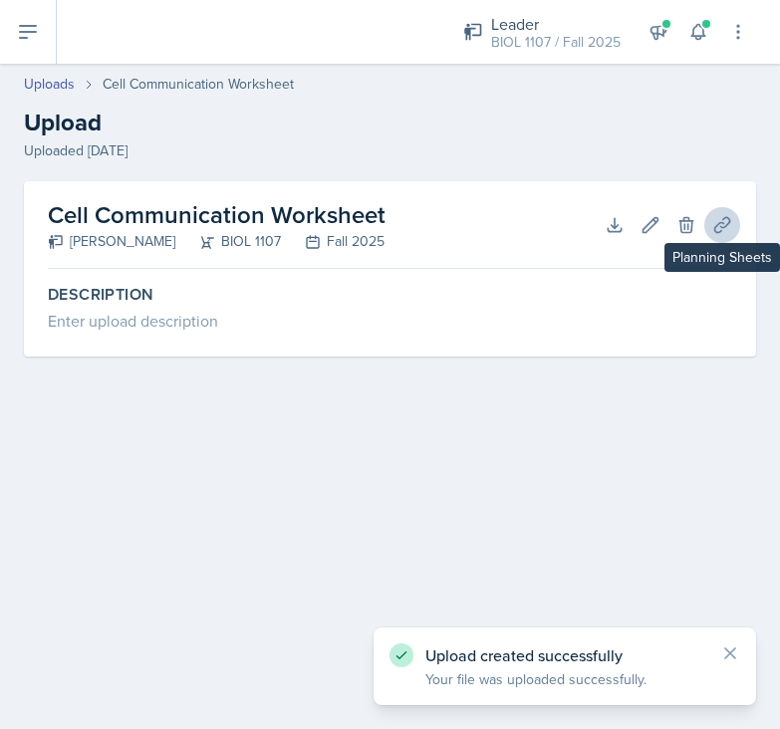
click at [718, 221] on icon at bounding box center [722, 225] width 20 height 20
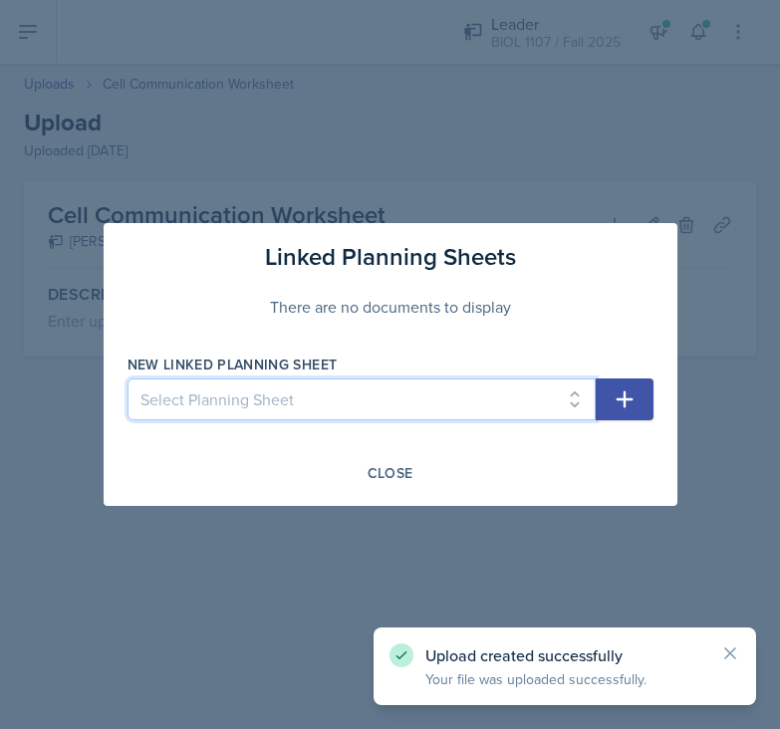
select select "4ee2e3fa-0e0a-4633-80b0-e3a178ab62ef"
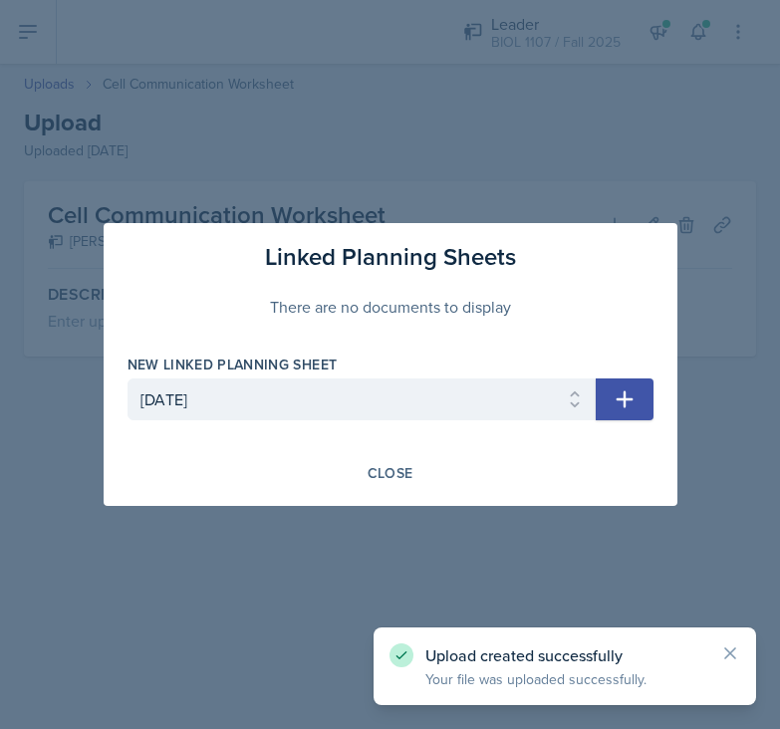
click at [621, 403] on icon "button" at bounding box center [625, 400] width 24 height 24
select select
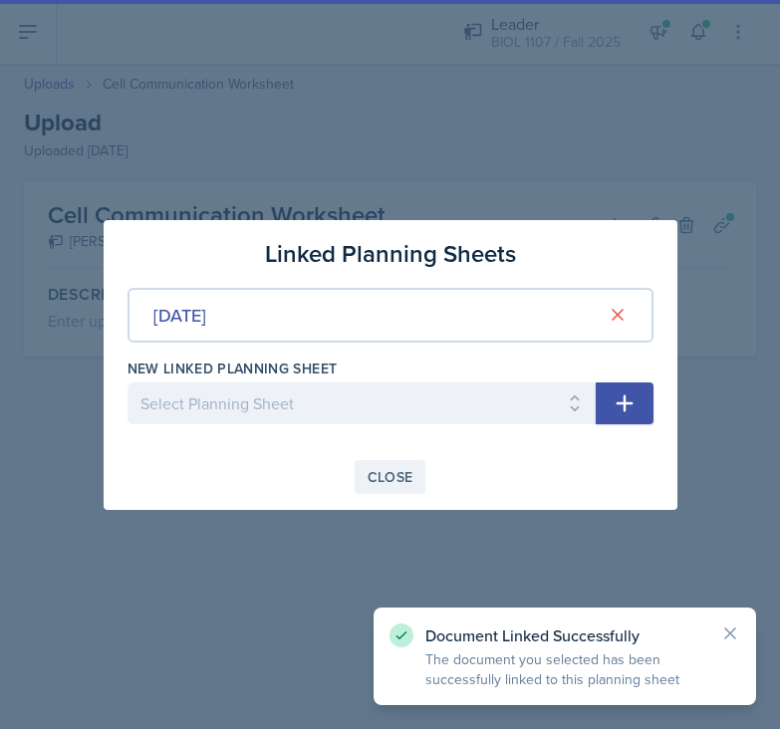
click at [373, 470] on div "Close" at bounding box center [391, 477] width 46 height 16
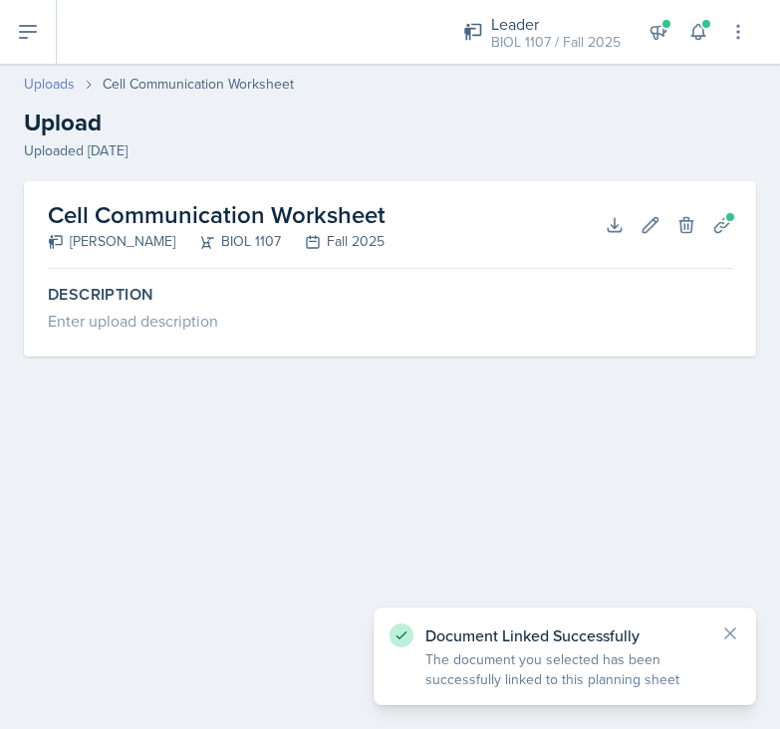
click at [63, 87] on link "Uploads" at bounding box center [49, 84] width 51 height 21
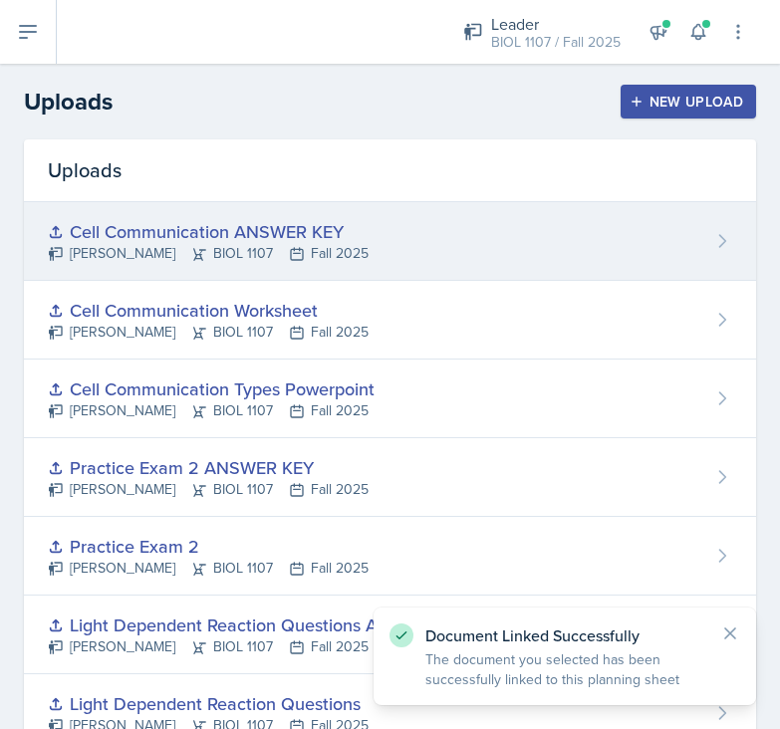
click at [321, 244] on div "[PERSON_NAME] BIOL 1107 Fall 2025" at bounding box center [208, 253] width 321 height 21
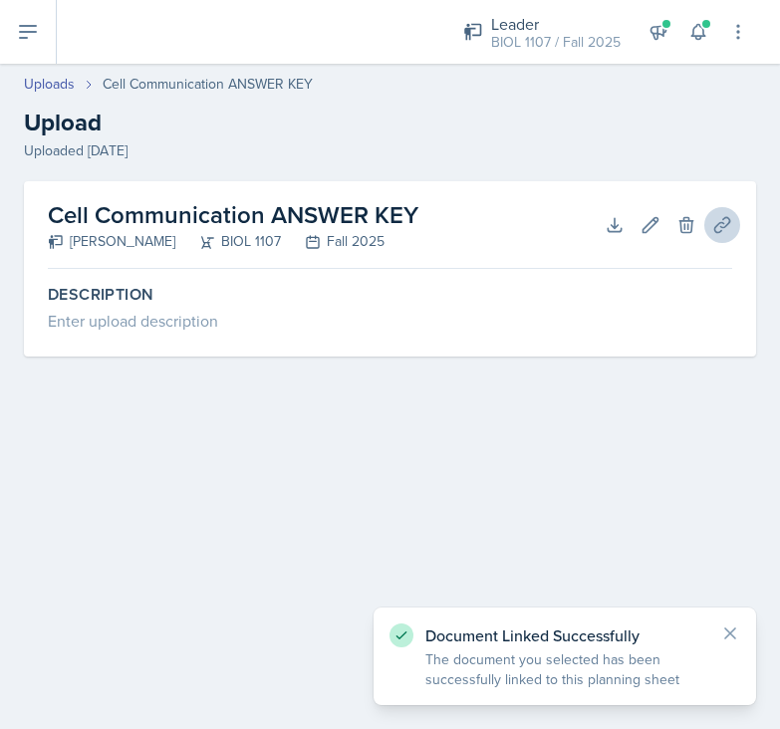
click at [727, 232] on icon at bounding box center [722, 225] width 20 height 20
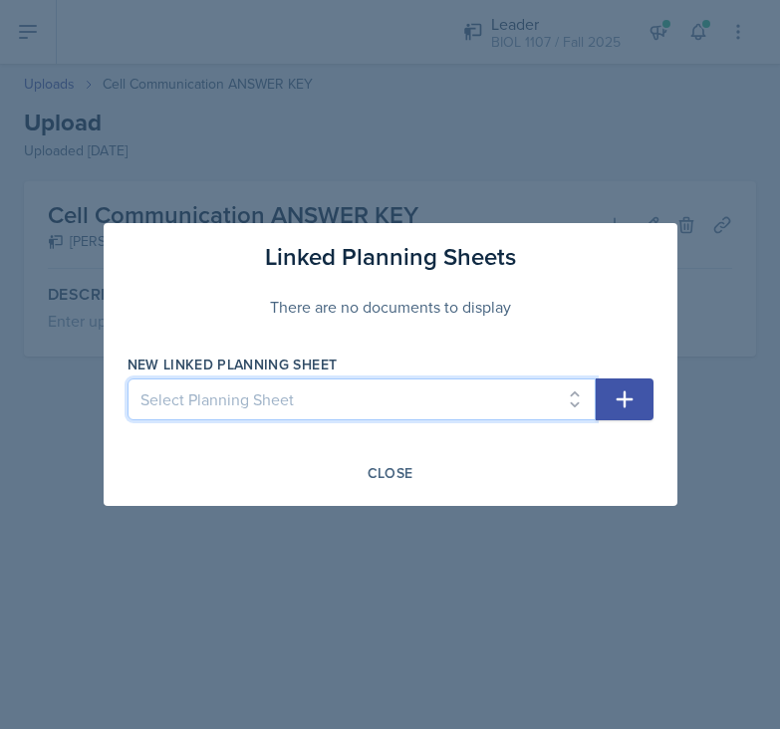
select select "4ee2e3fa-0e0a-4633-80b0-e3a178ab62ef"
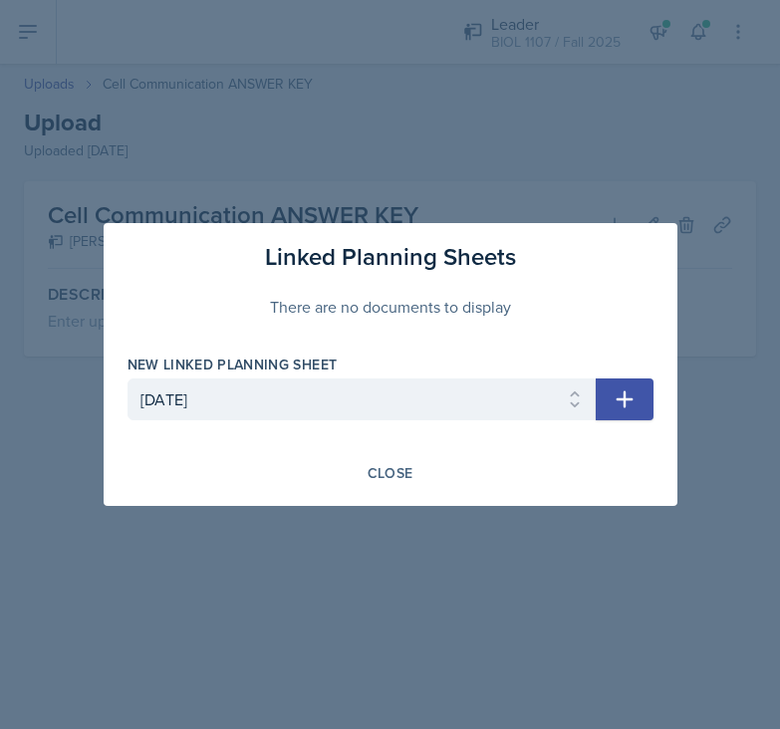
click at [624, 404] on icon "button" at bounding box center [624, 400] width 17 height 17
select select
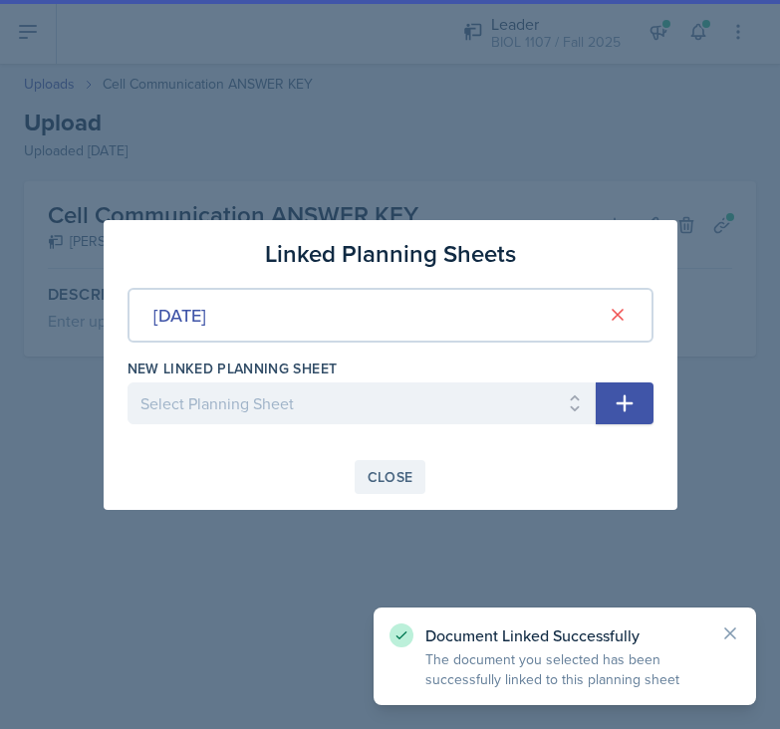
click at [377, 480] on div "Close" at bounding box center [391, 477] width 46 height 16
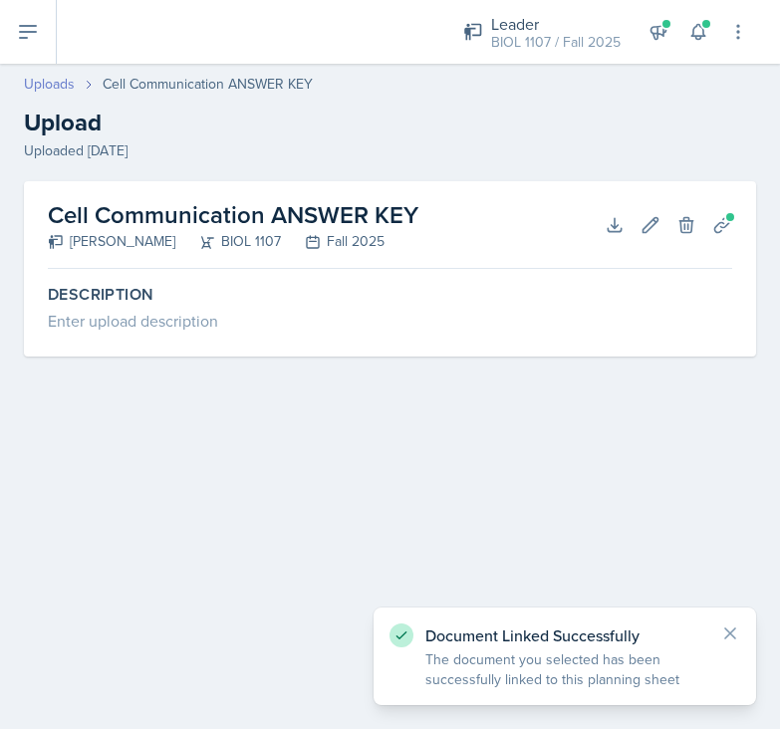
click at [60, 93] on link "Uploads" at bounding box center [49, 84] width 51 height 21
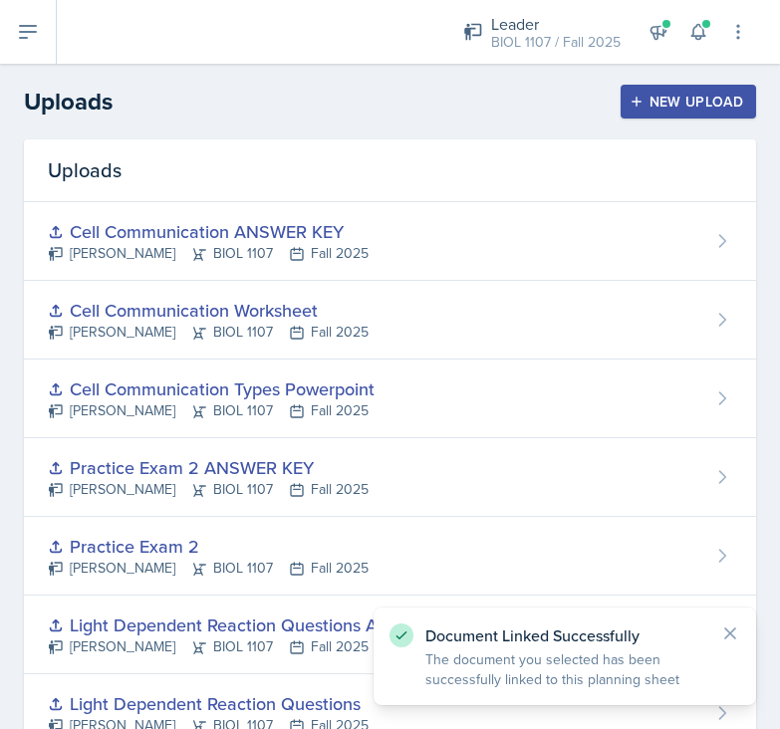
click at [32, 48] on button at bounding box center [28, 32] width 57 height 64
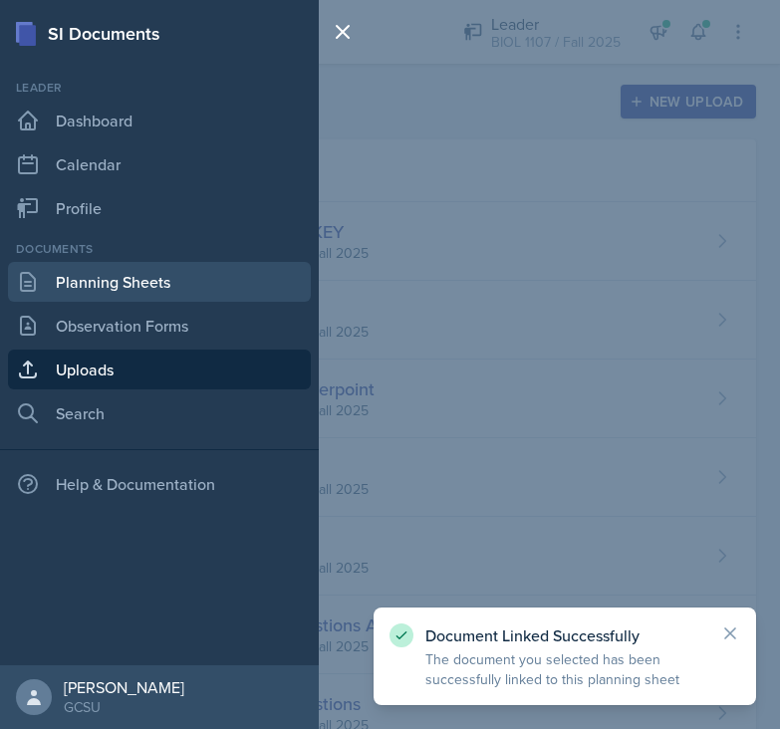
click at [125, 285] on link "Planning Sheets" at bounding box center [159, 282] width 303 height 40
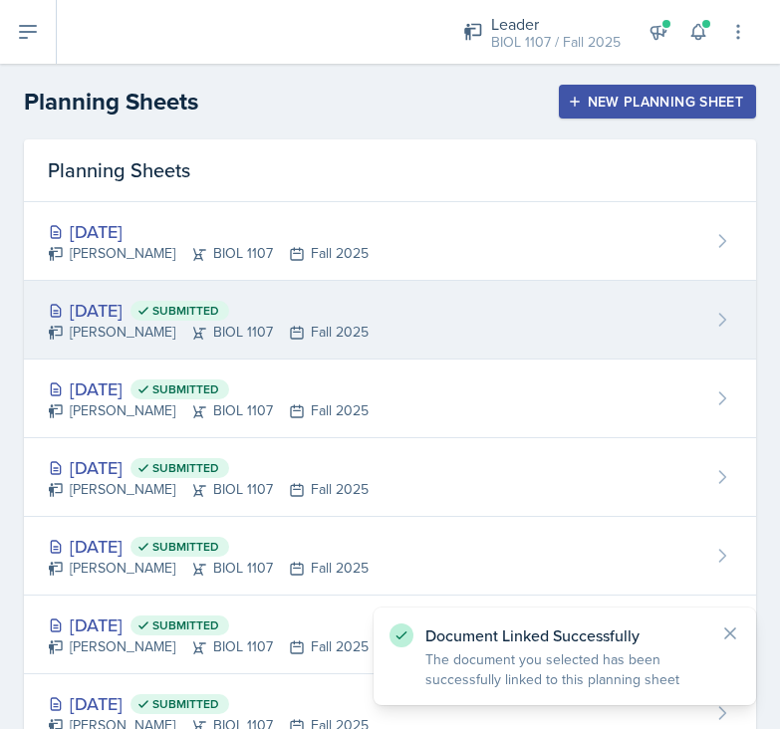
click at [407, 309] on div "[DATE] Submitted [PERSON_NAME] BIOL 1107 Fall 2025" at bounding box center [390, 320] width 732 height 79
